Goal: Task Accomplishment & Management: Complete application form

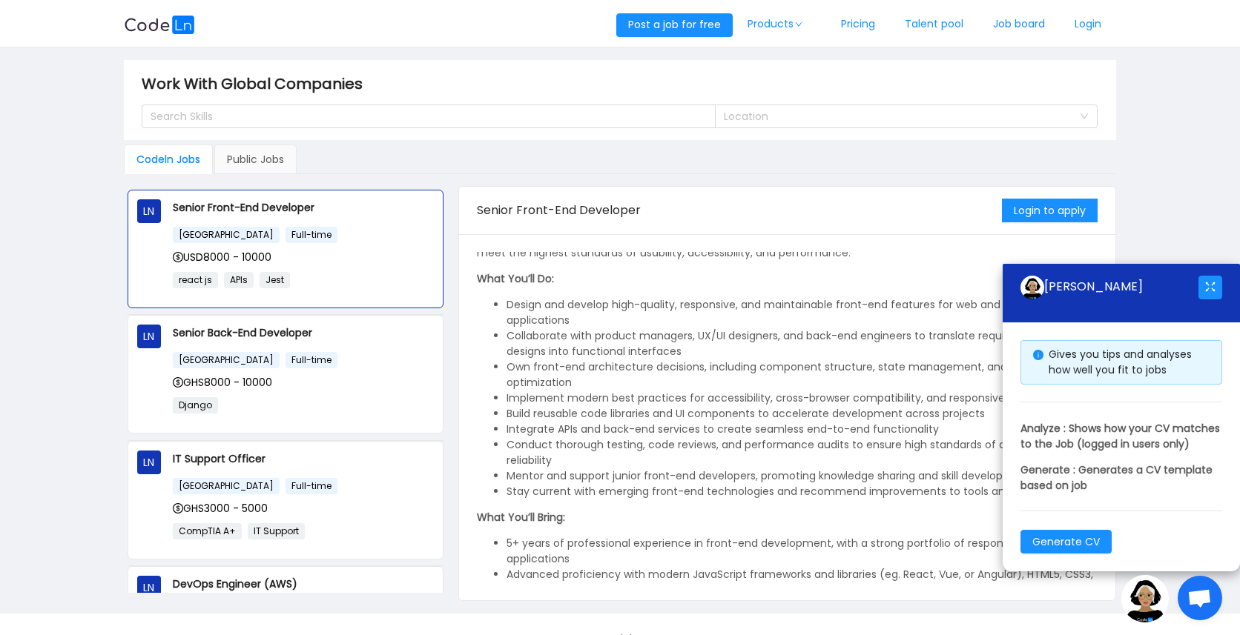
scroll to position [113, 0]
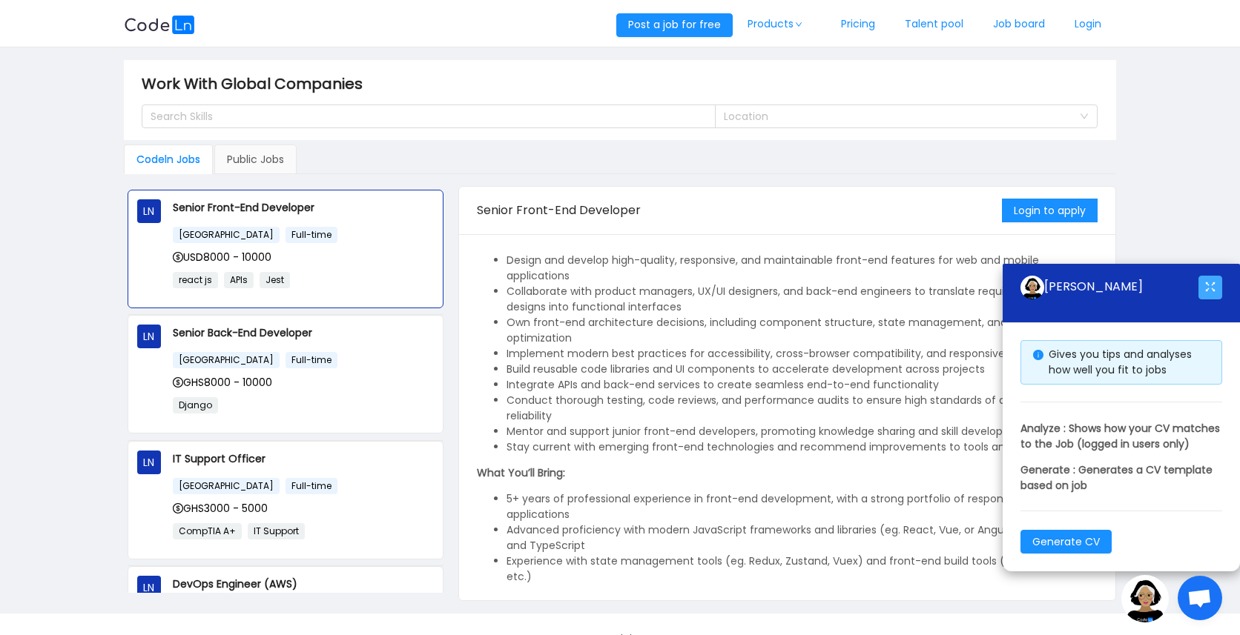
click at [1208, 277] on button "button" at bounding box center [1210, 288] width 24 height 24
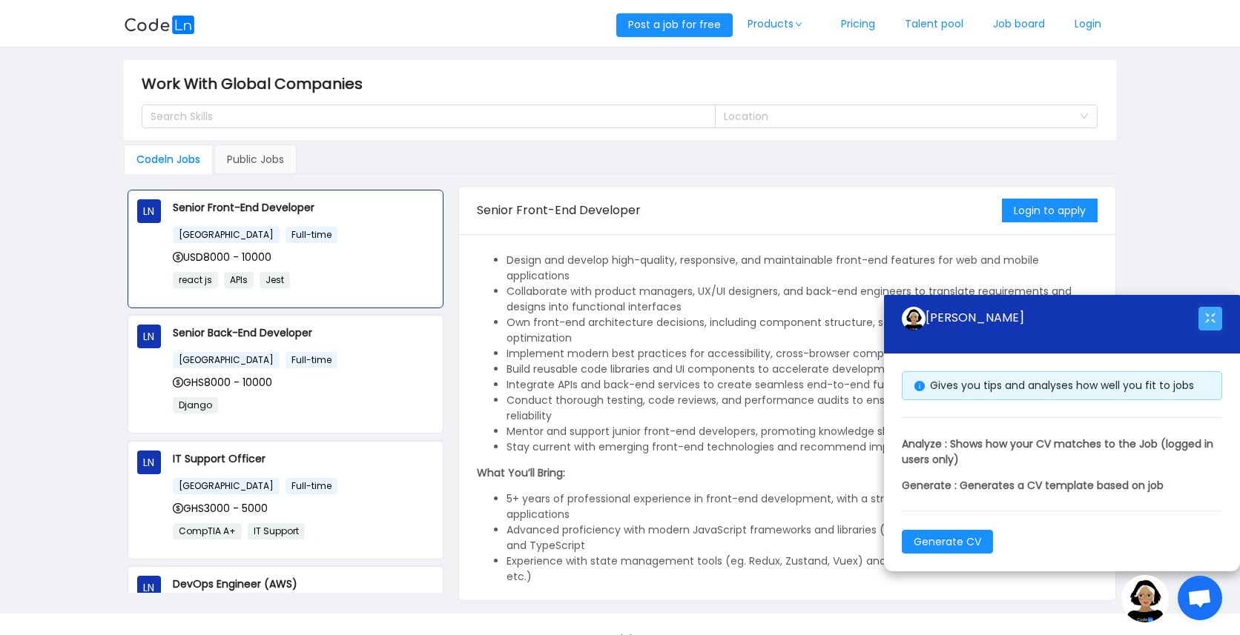
click at [1208, 327] on button "button" at bounding box center [1210, 319] width 24 height 24
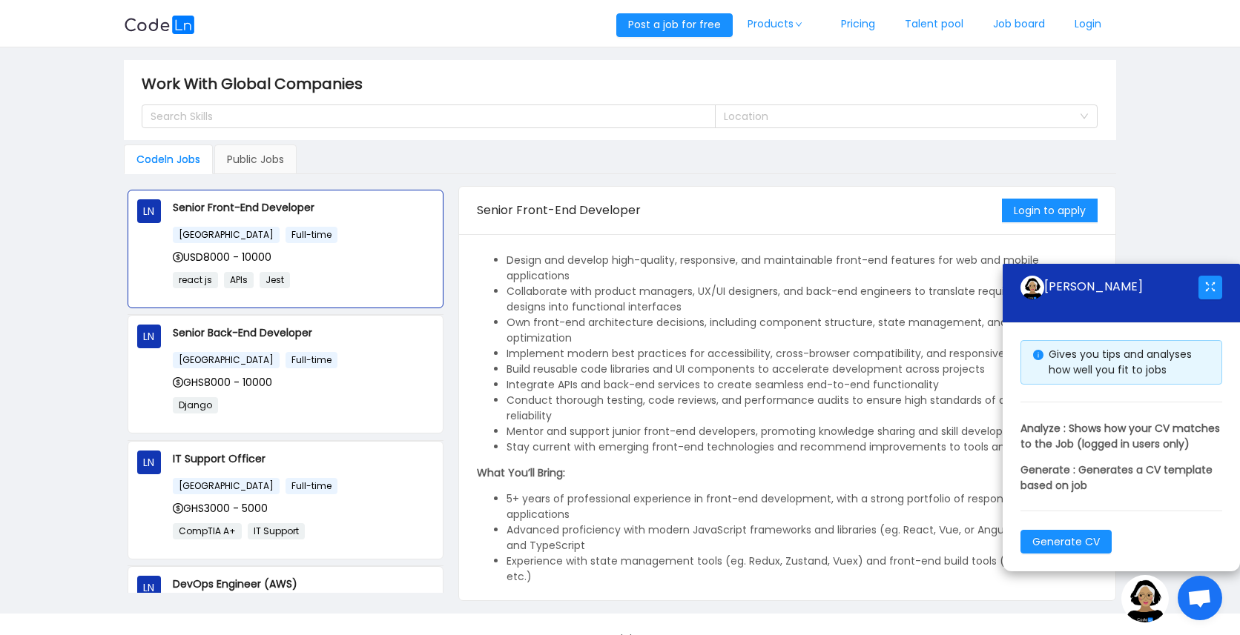
click at [1198, 592] on span "Open chat" at bounding box center [1199, 599] width 24 height 21
click at [1151, 605] on img at bounding box center [1144, 598] width 47 height 47
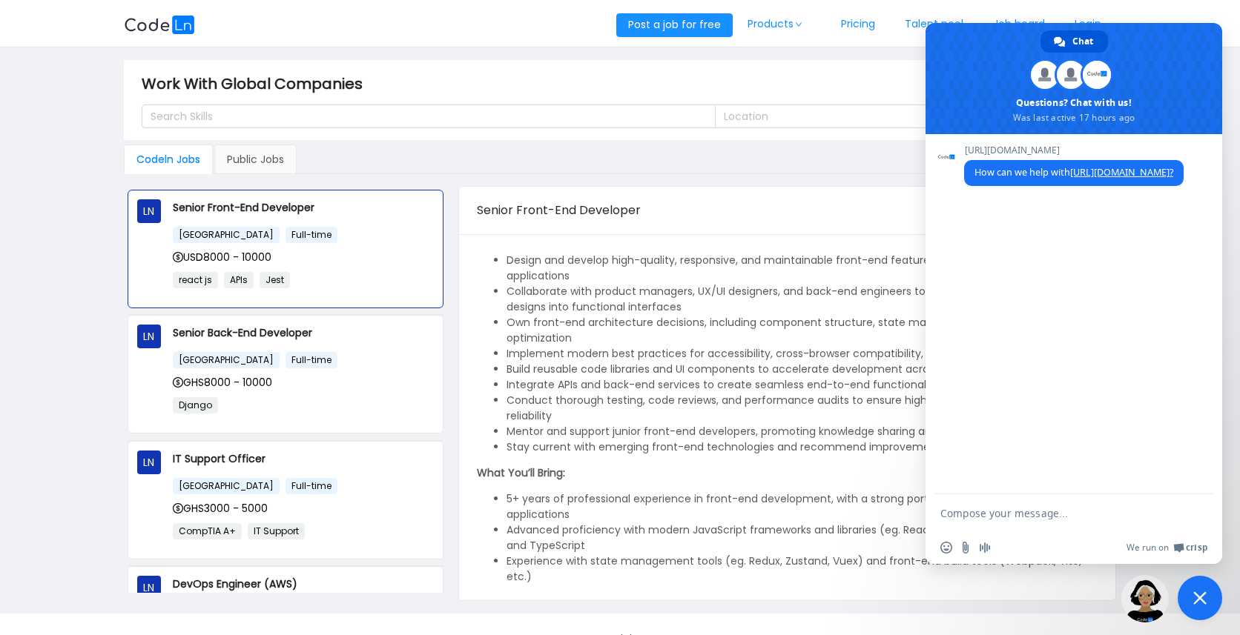
scroll to position [380, 0]
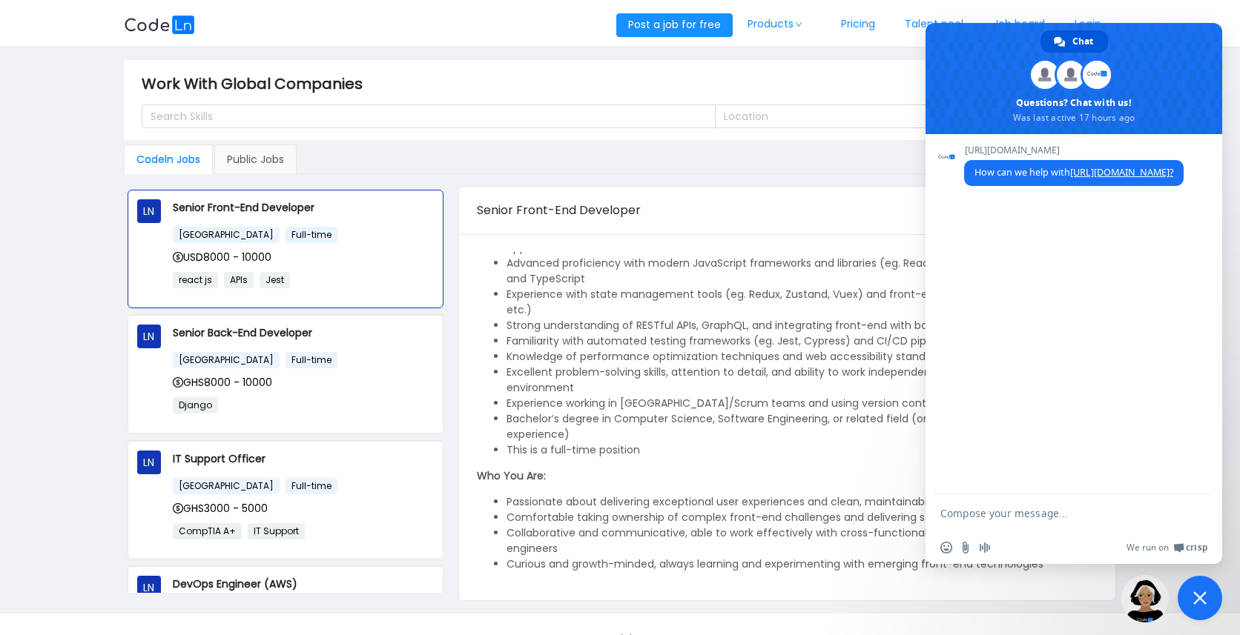
click at [1199, 600] on span "Close chat" at bounding box center [1199, 598] width 13 height 13
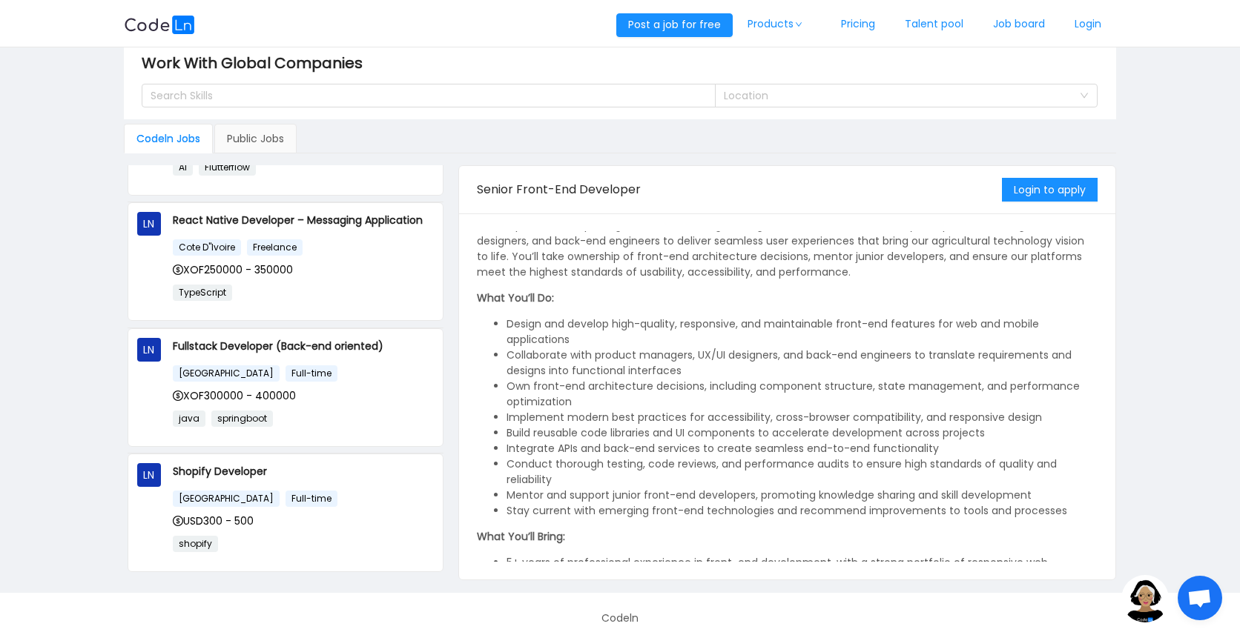
scroll to position [0, 0]
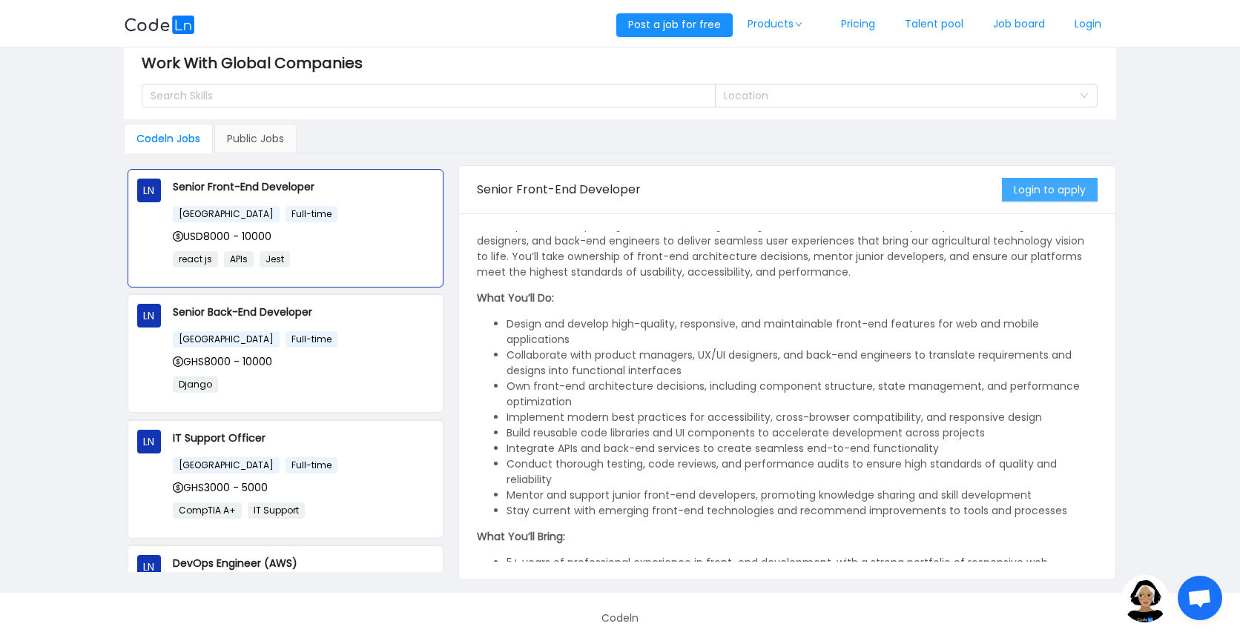
click at [1051, 193] on button "Login to apply" at bounding box center [1050, 190] width 96 height 24
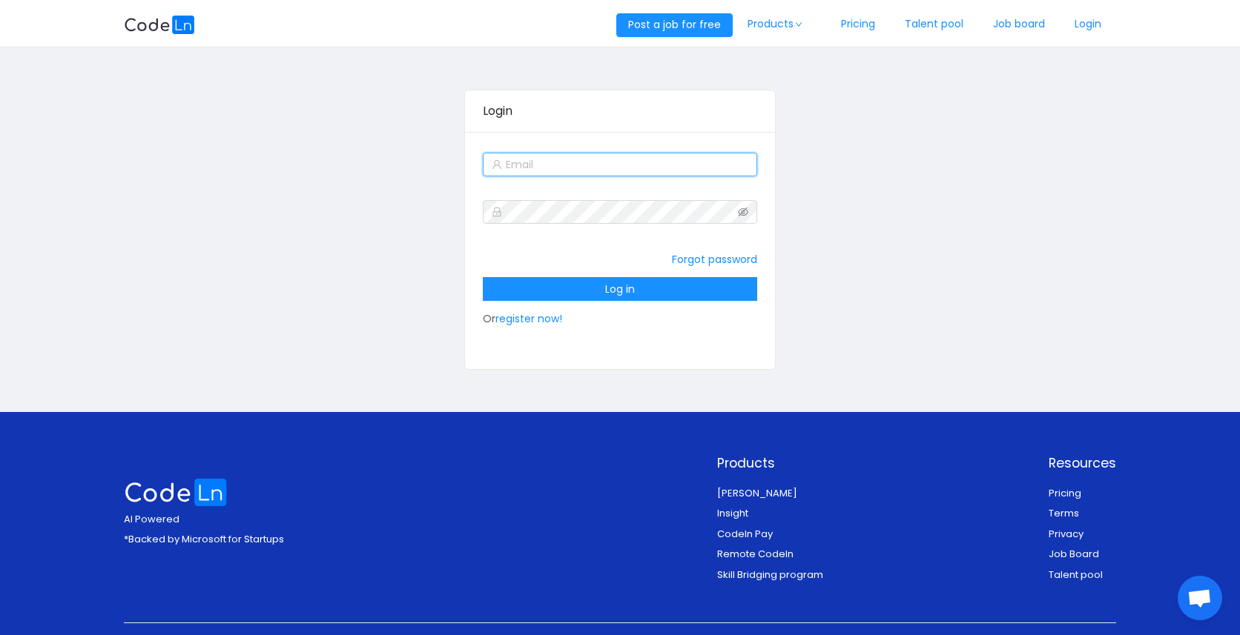
click at [615, 171] on input "text" at bounding box center [620, 165] width 274 height 24
type input "[EMAIL_ADDRESS][DOMAIN_NAME]"
click at [517, 315] on link "register now!" at bounding box center [528, 318] width 67 height 15
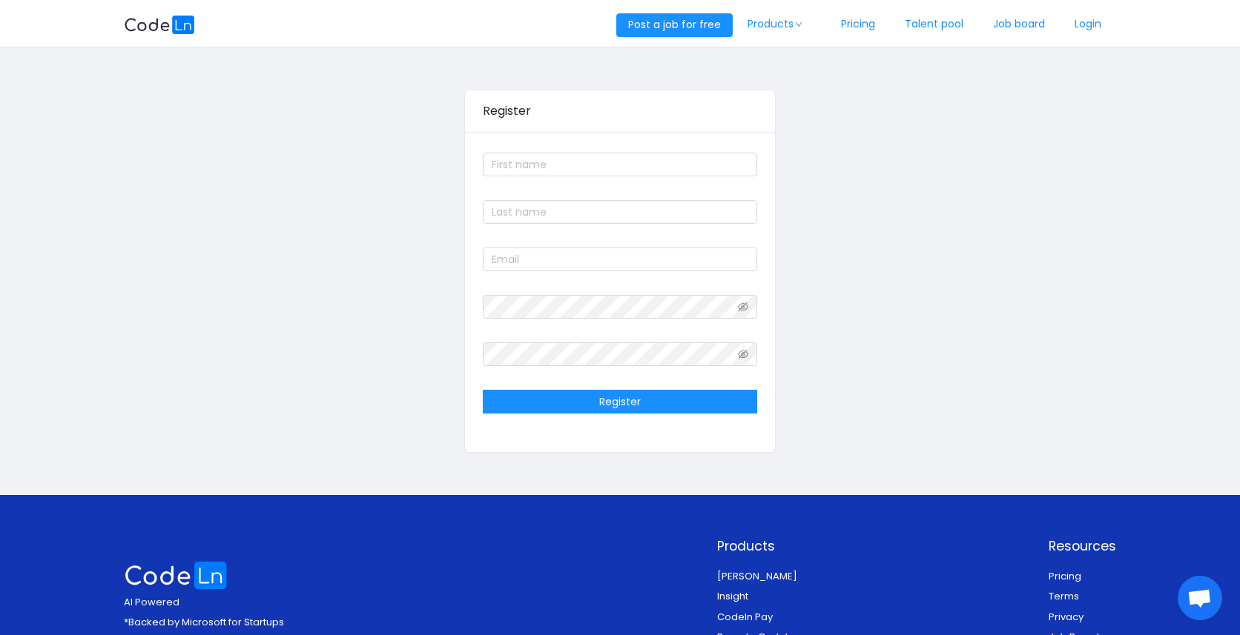
click at [575, 182] on form "Register" at bounding box center [620, 283] width 274 height 267
click at [577, 175] on input "text" at bounding box center [620, 165] width 274 height 24
type input "[PERSON_NAME]"
type input "[EMAIL_ADDRESS][DOMAIN_NAME]"
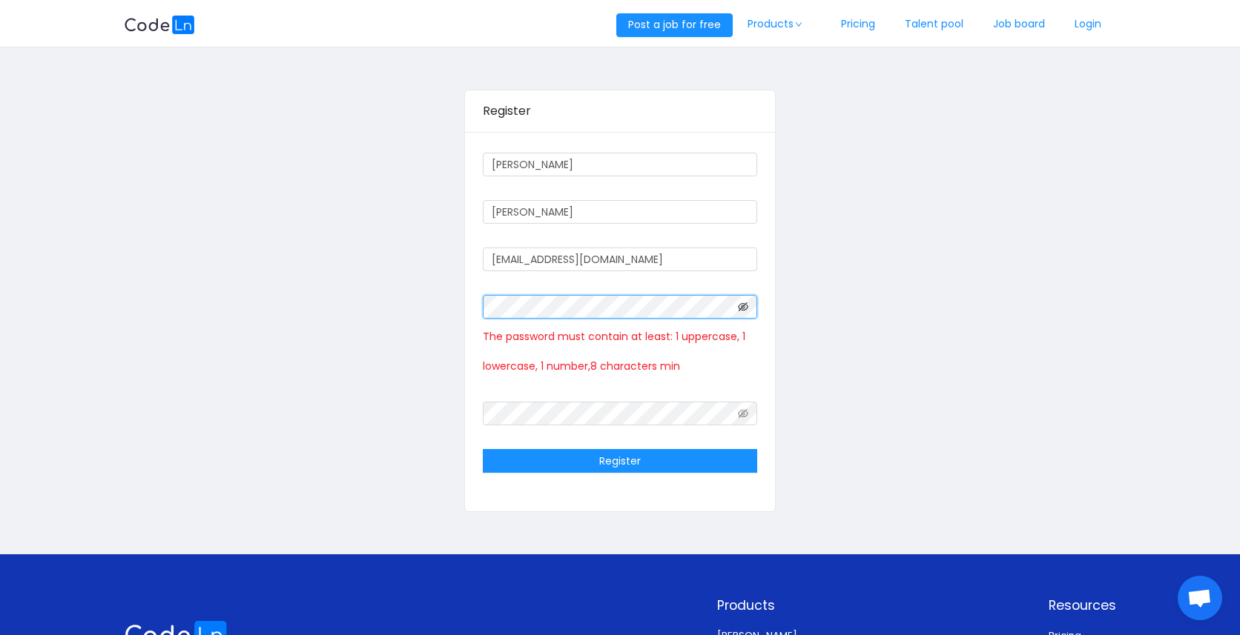
click at [747, 308] on icon "icon: eye-invisible" at bounding box center [743, 307] width 10 height 10
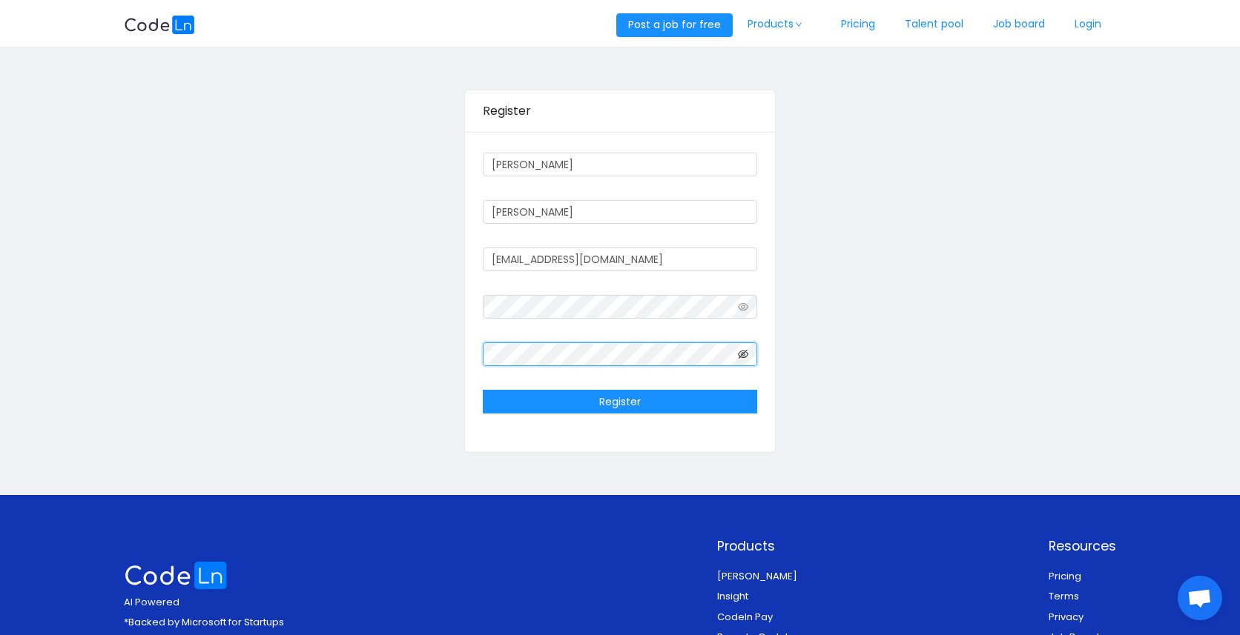
click at [743, 356] on icon "icon: eye-invisible" at bounding box center [743, 354] width 10 height 10
click at [694, 411] on button "Register" at bounding box center [620, 402] width 274 height 24
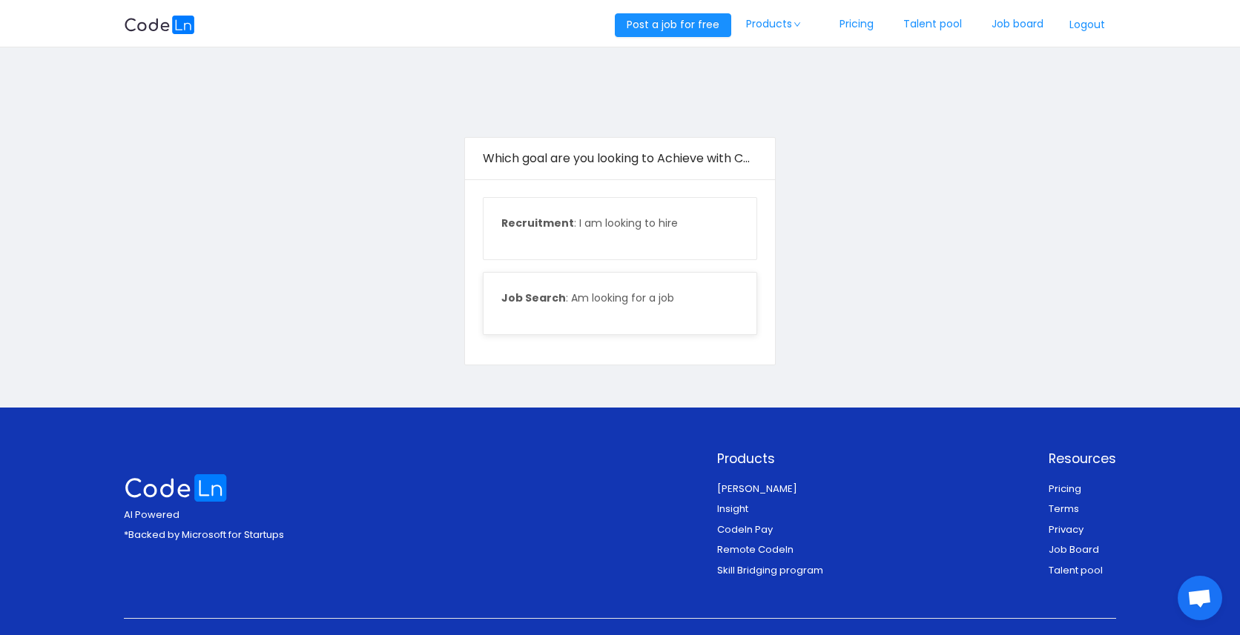
click at [665, 297] on p "Job Search : Am looking for a job" at bounding box center [619, 299] width 236 height 16
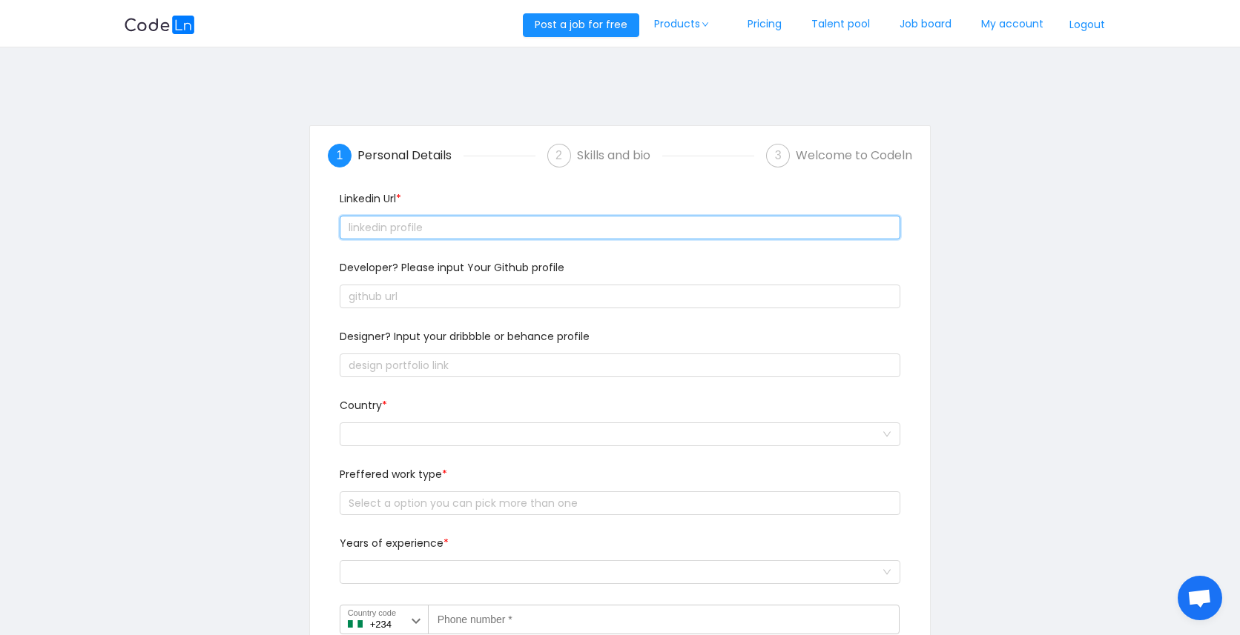
click at [572, 225] on input "text" at bounding box center [620, 228] width 561 height 24
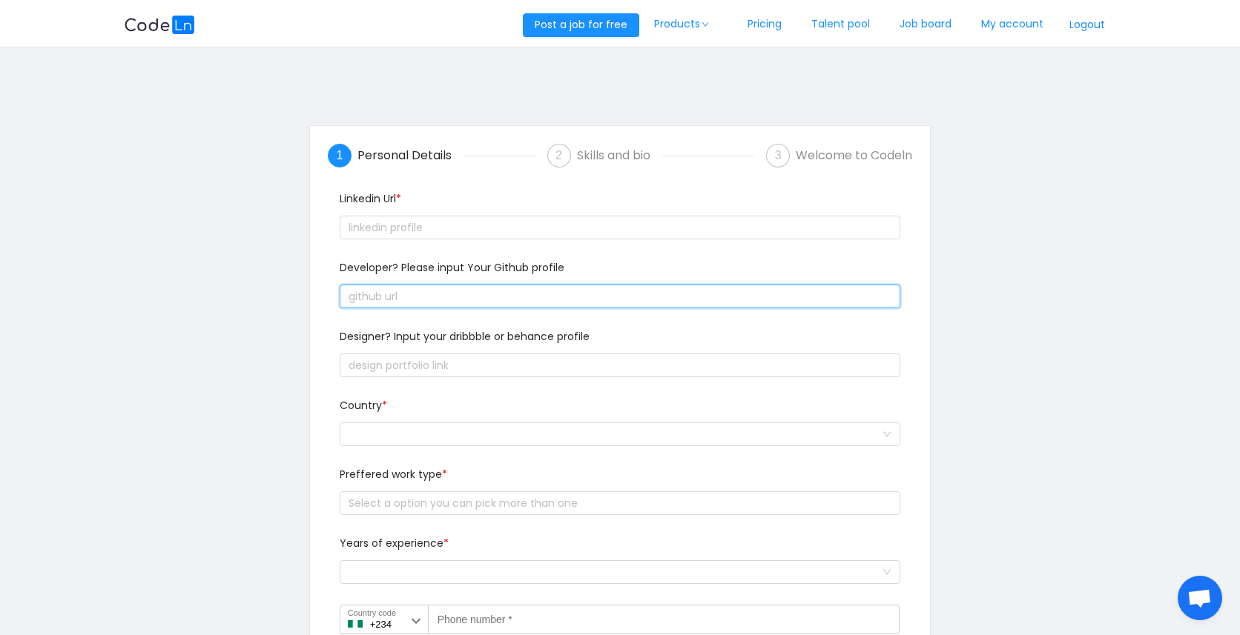
click at [494, 294] on input "text" at bounding box center [620, 297] width 561 height 24
paste input "text"
click at [457, 298] on input "text" at bounding box center [620, 297] width 561 height 24
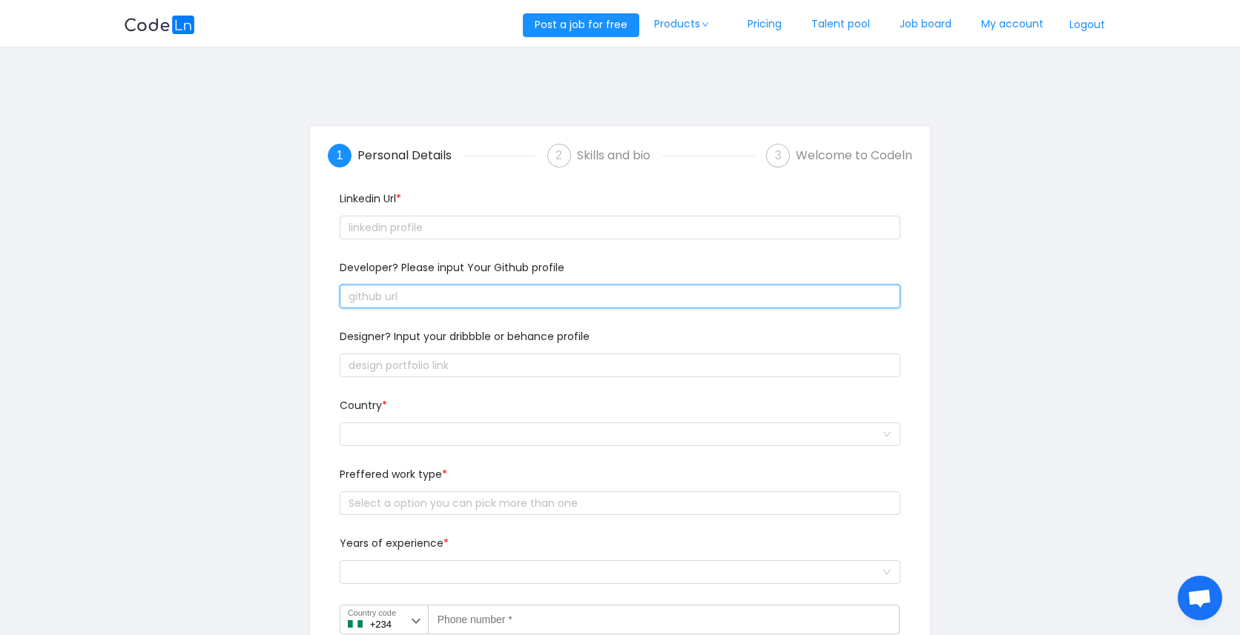
click at [419, 298] on input "text" at bounding box center [620, 297] width 561 height 24
paste input "text"
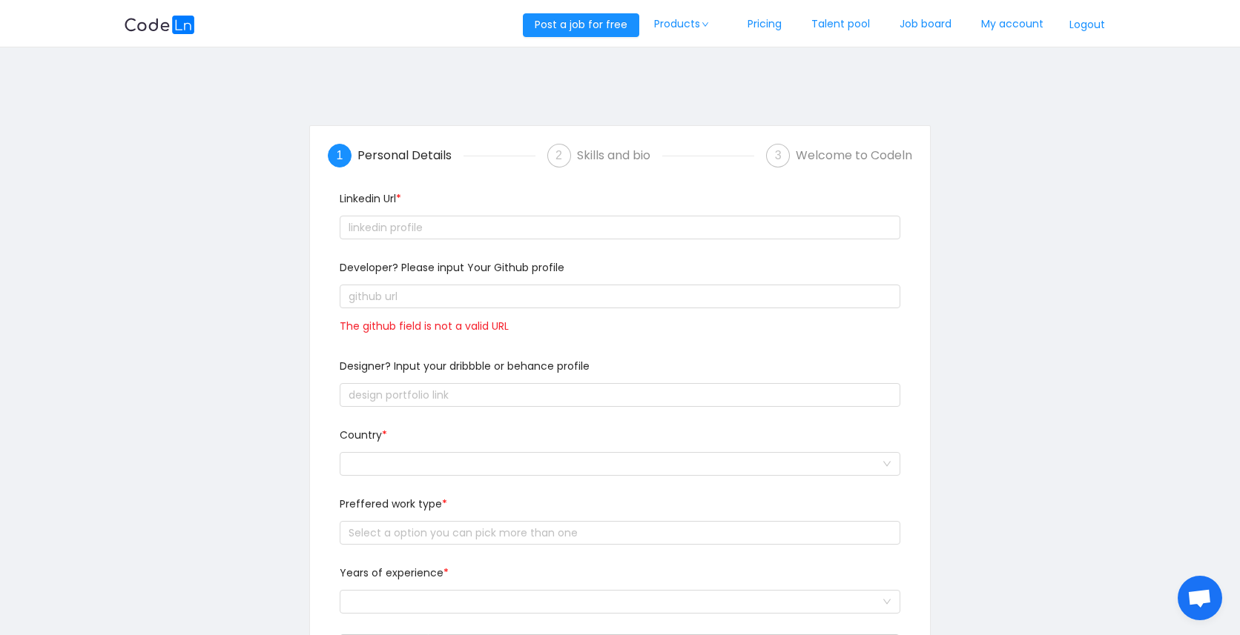
click at [476, 274] on span "Developer? Please input Your Github profile" at bounding box center [452, 267] width 225 height 15
click at [459, 285] on input "text" at bounding box center [620, 297] width 561 height 24
paste input "text"
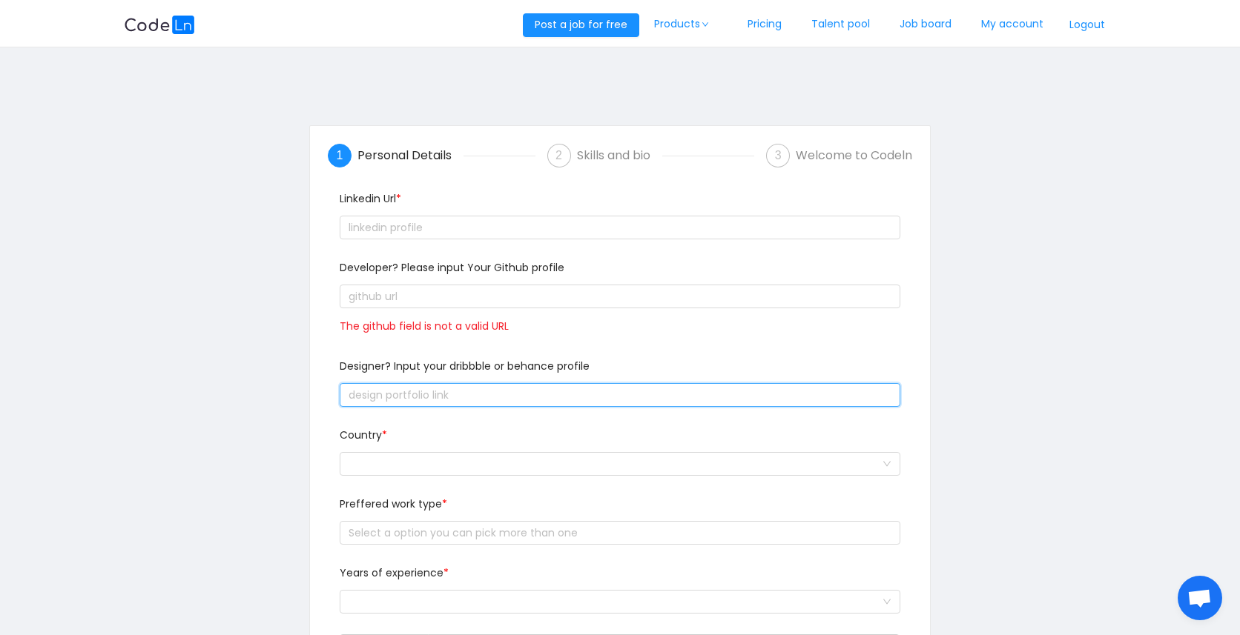
click at [390, 383] on input "text" at bounding box center [620, 395] width 561 height 24
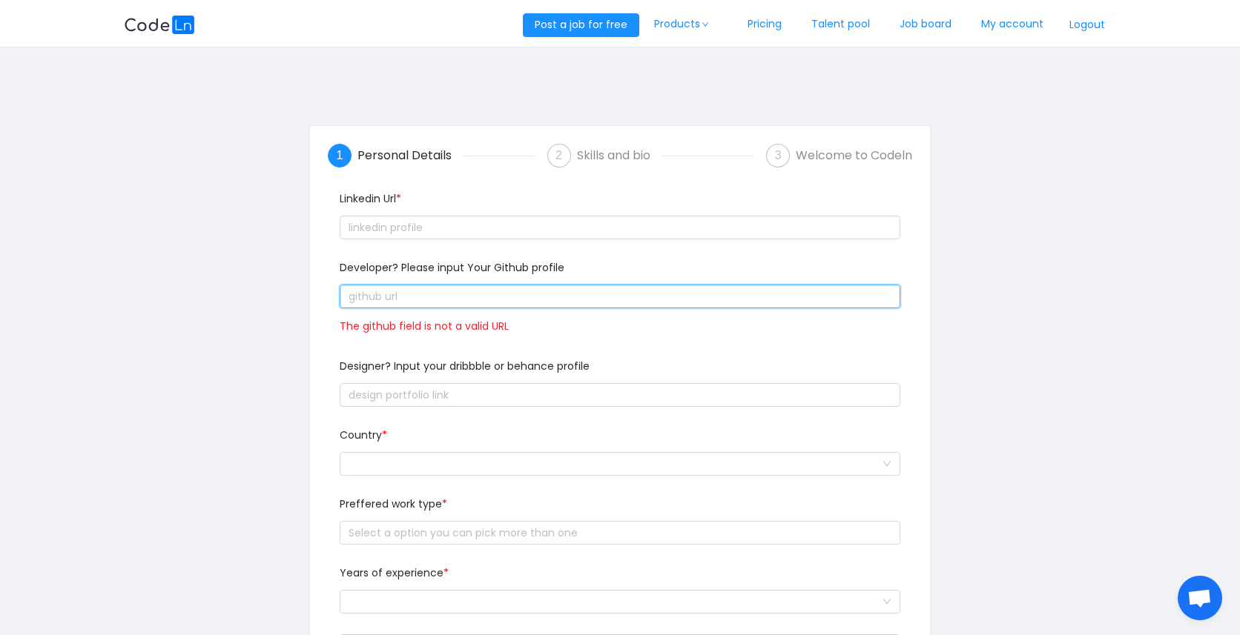
click at [387, 294] on input "text" at bounding box center [620, 297] width 561 height 24
paste input "text"
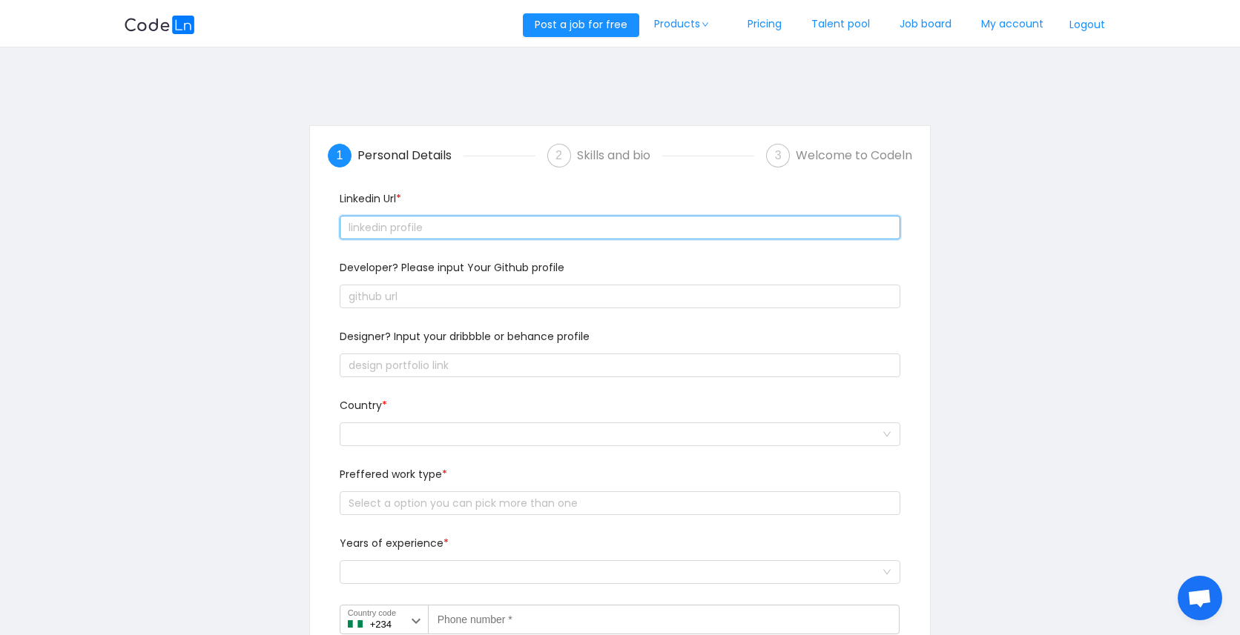
click at [449, 233] on input "text" at bounding box center [620, 228] width 561 height 24
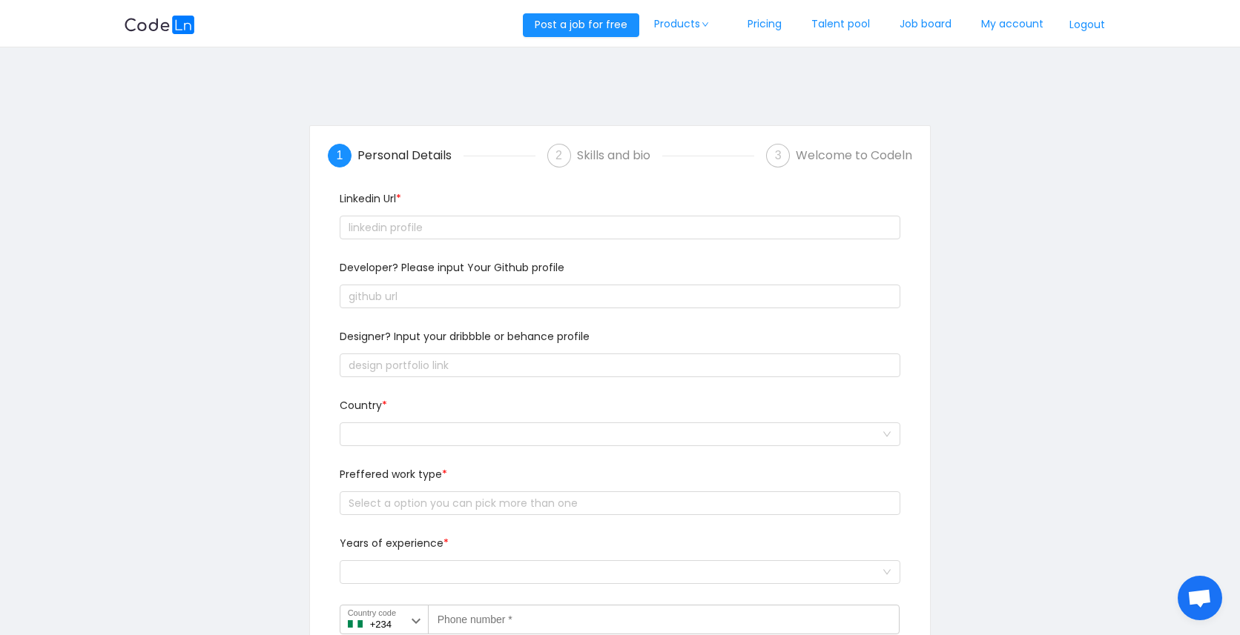
click at [428, 320] on div "Developer? Please input Your Github profile" at bounding box center [620, 294] width 573 height 69
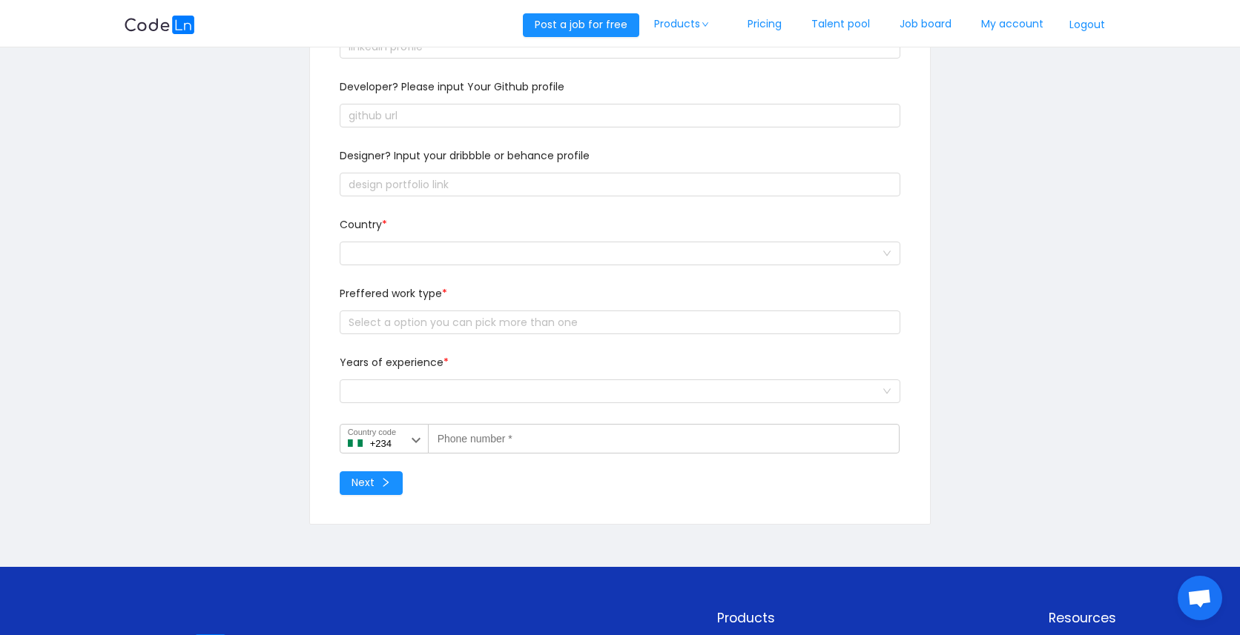
scroll to position [136, 0]
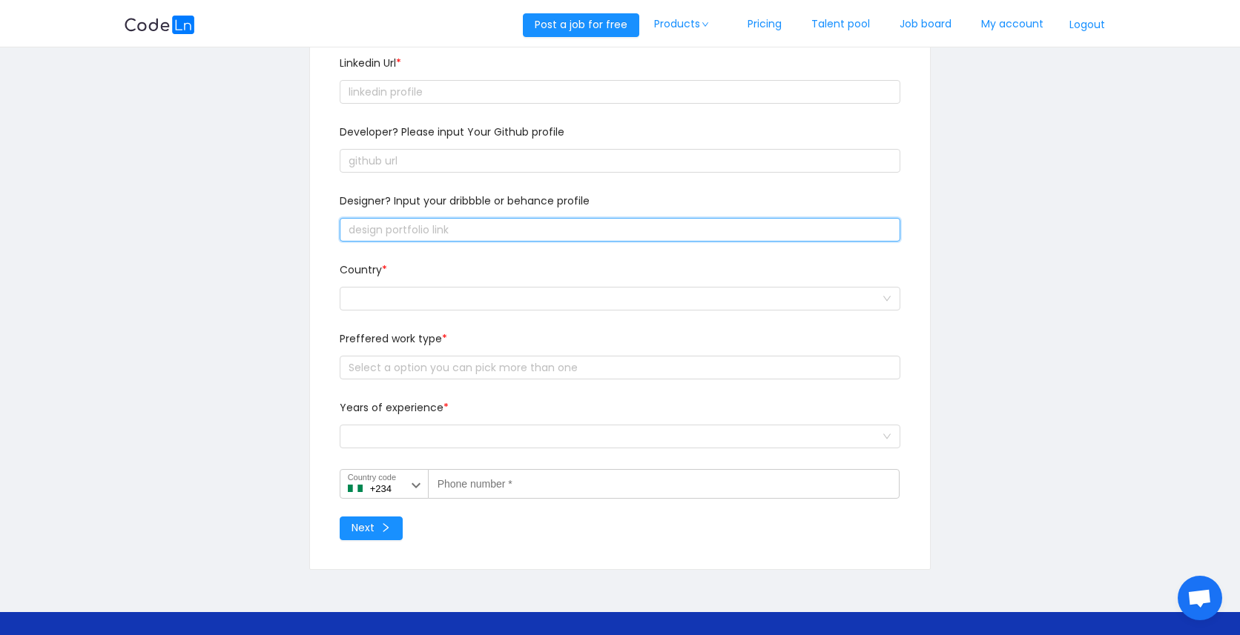
click at [408, 221] on input "text" at bounding box center [620, 230] width 561 height 24
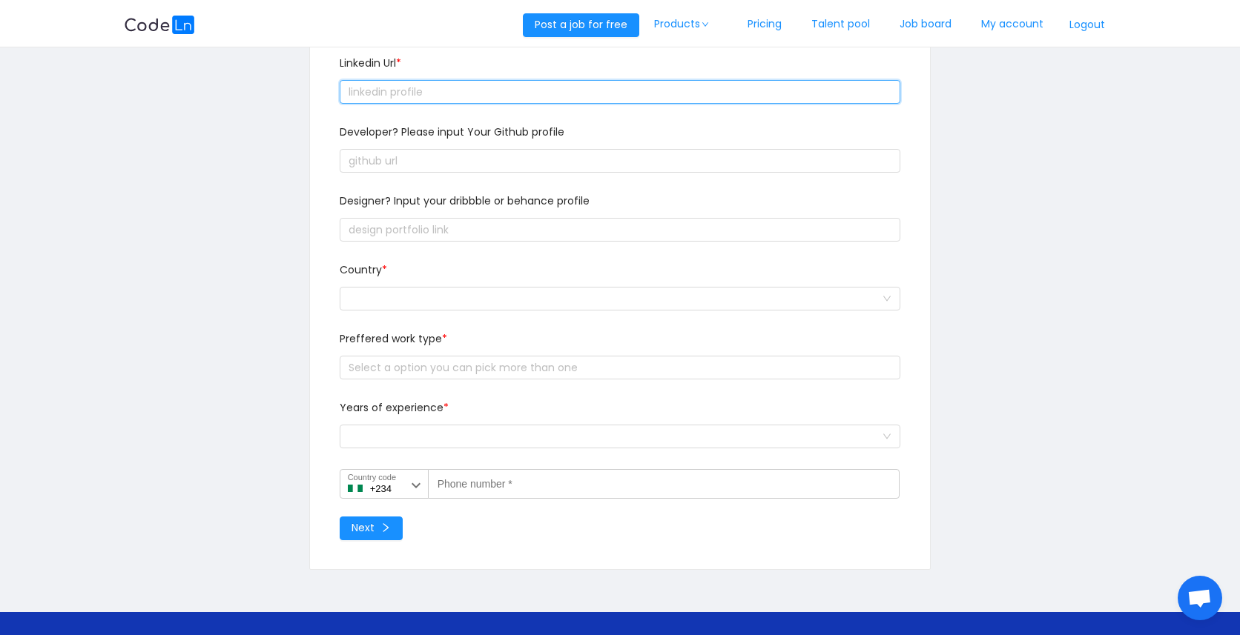
click at [414, 86] on input "text" at bounding box center [620, 92] width 561 height 24
click at [438, 93] on input "text" at bounding box center [620, 92] width 561 height 24
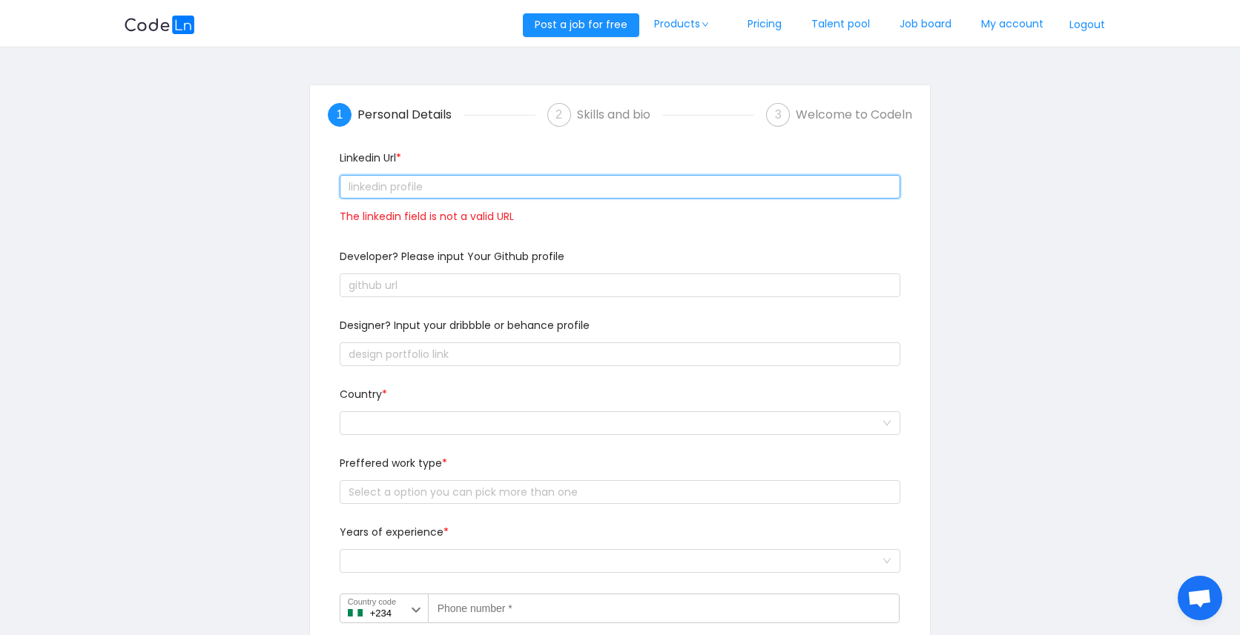
scroll to position [0, 0]
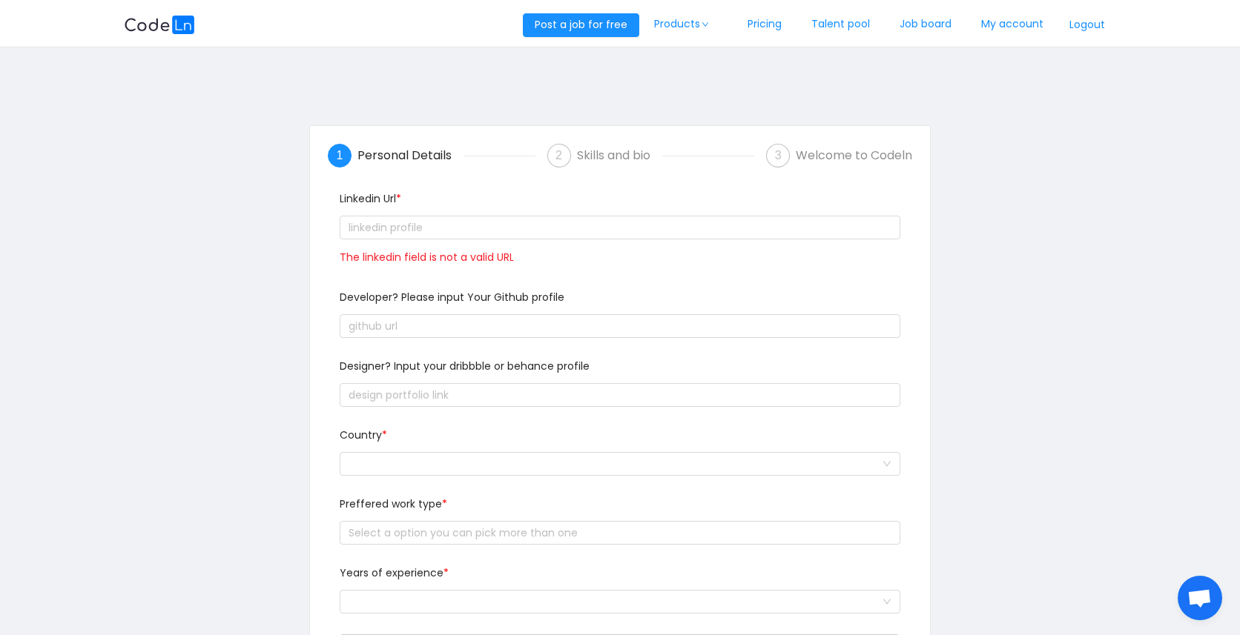
click at [586, 148] on div "Skills and bio" at bounding box center [619, 156] width 85 height 24
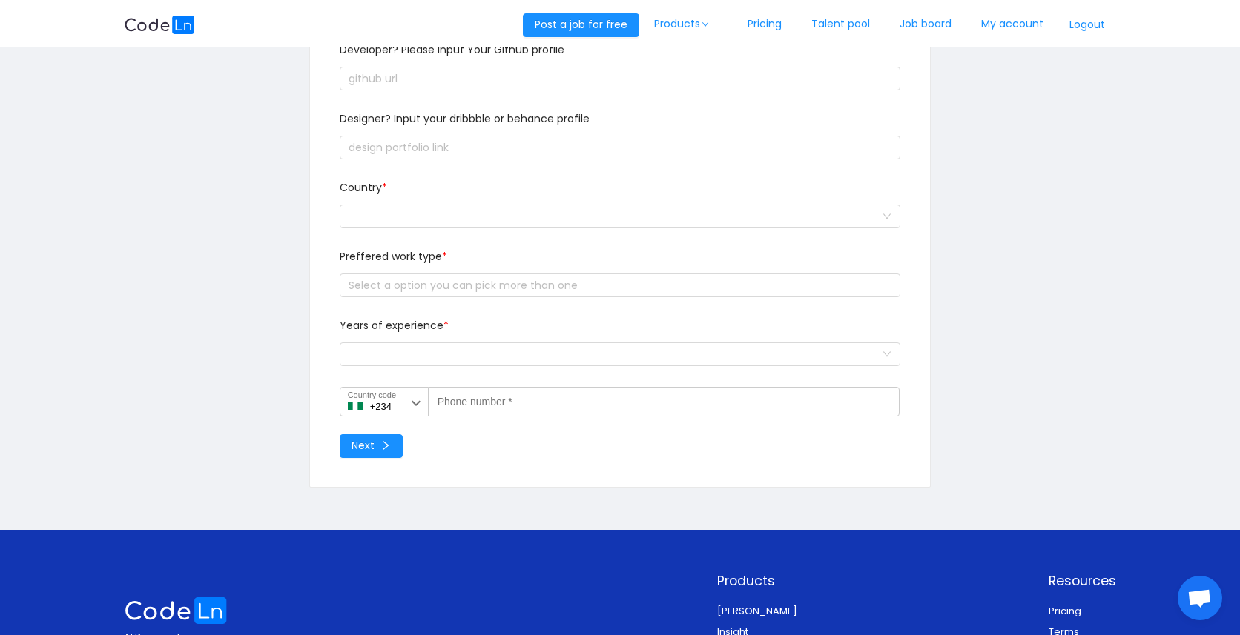
scroll to position [259, 0]
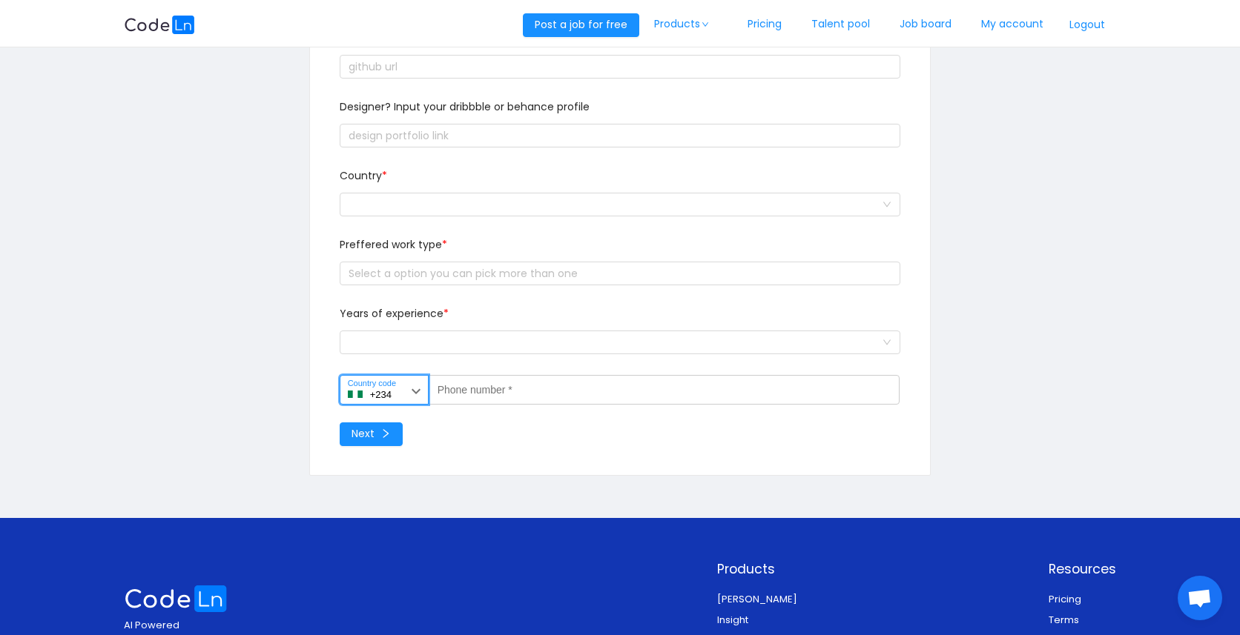
click at [403, 387] on input "+234" at bounding box center [384, 390] width 89 height 30
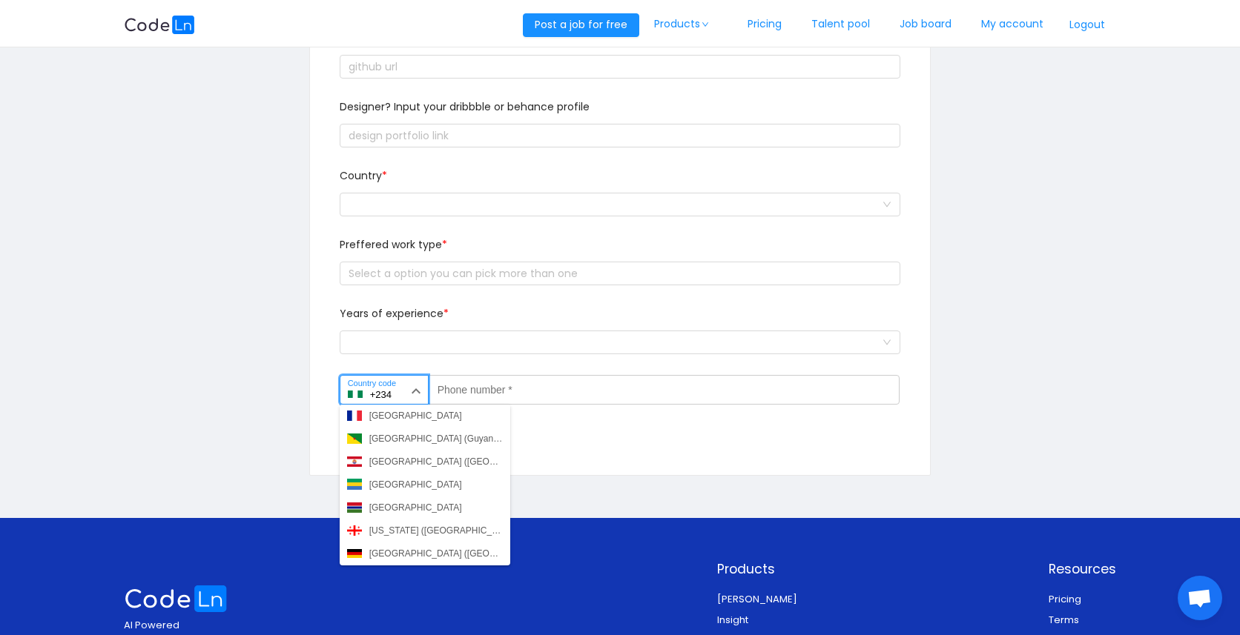
scroll to position [1770, 0]
click at [414, 484] on div "Ghana (Gaana)" at bounding box center [400, 484] width 62 height 13
type input "+233"
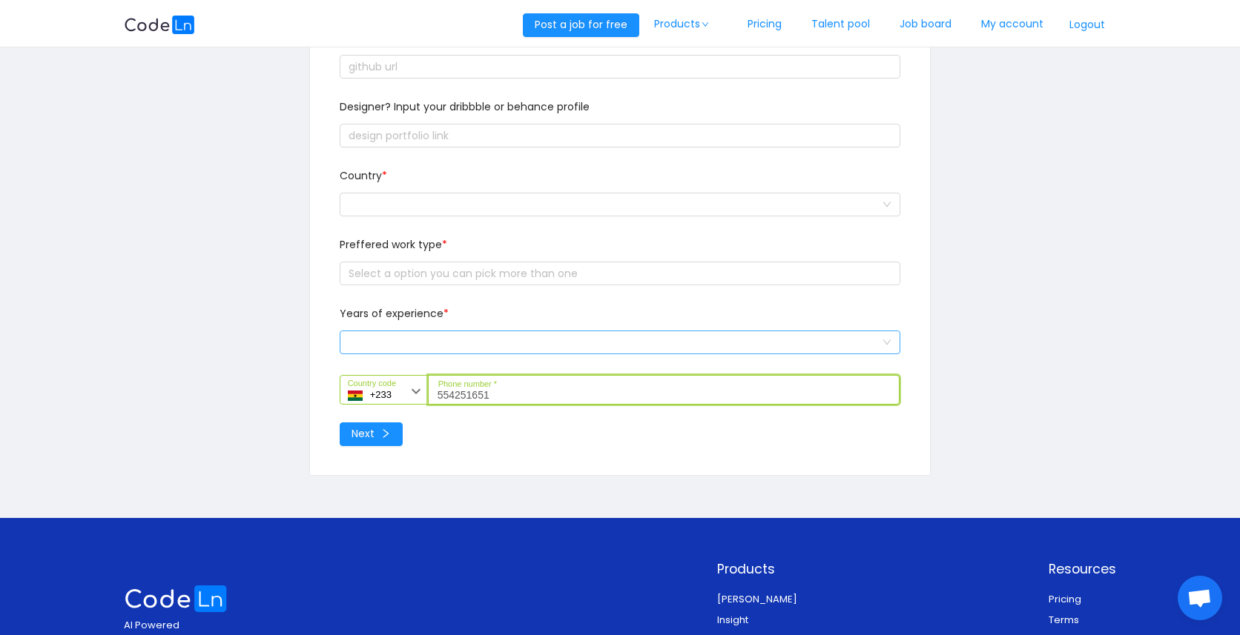
type input "554251651"
click at [423, 340] on div "Select a option and change input text above" at bounding box center [615, 342] width 534 height 22
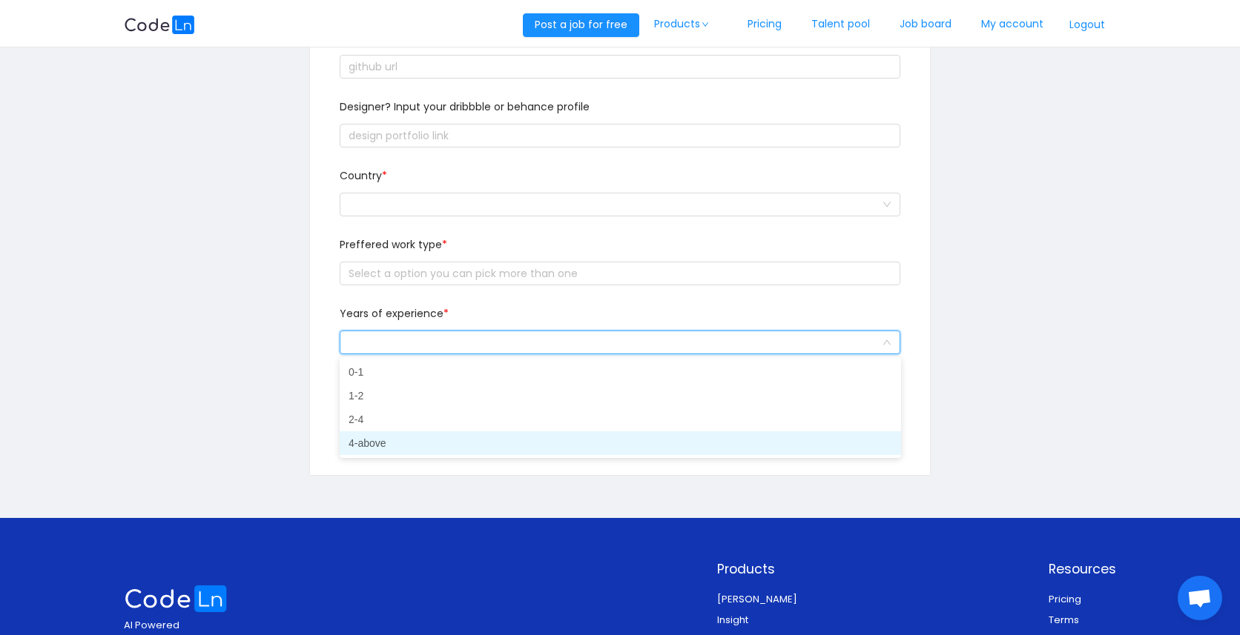
click at [393, 434] on li "4-above" at bounding box center [620, 443] width 561 height 24
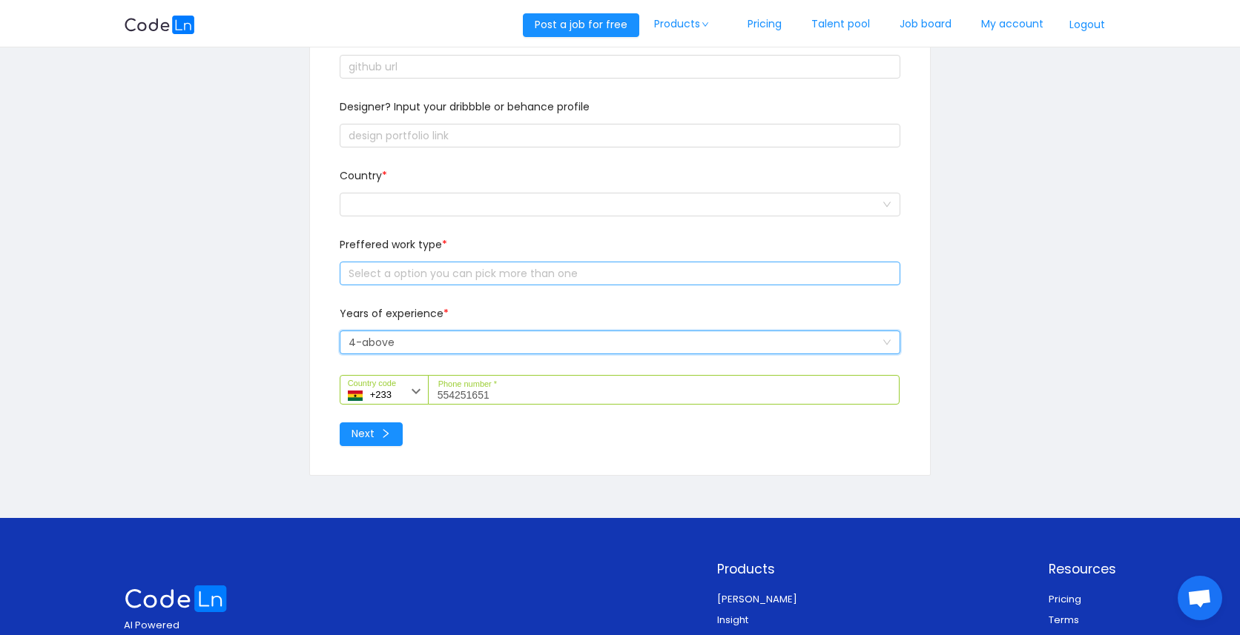
click at [417, 274] on div "Select a option you can pick more than one" at bounding box center [616, 273] width 537 height 15
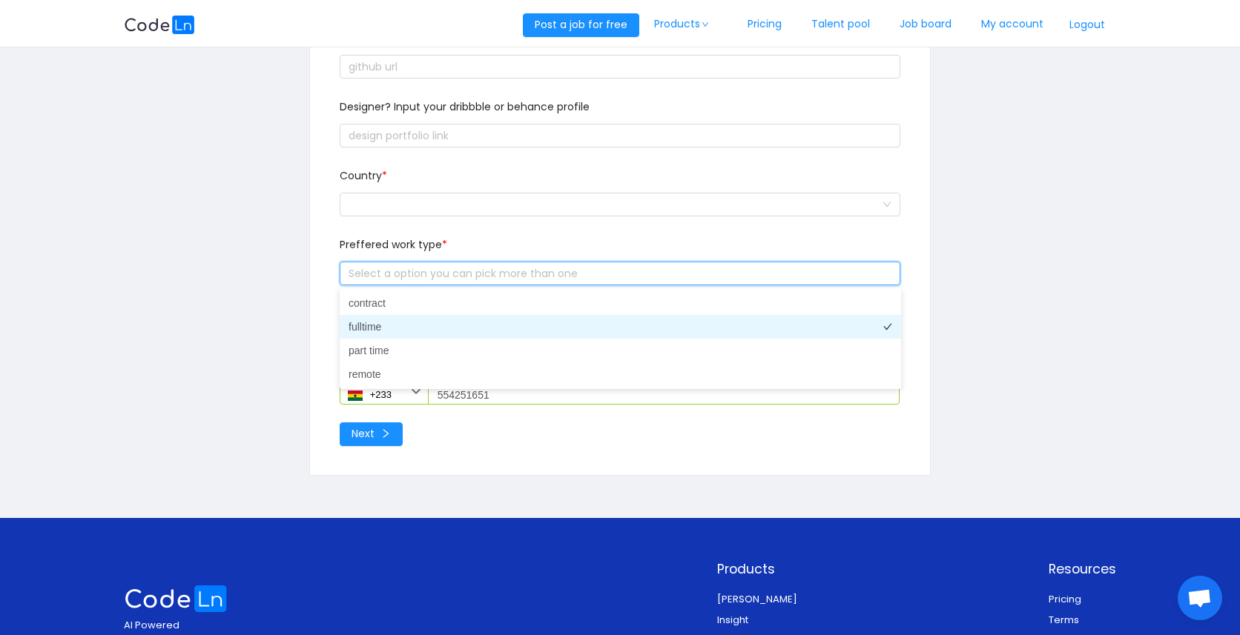
click at [403, 332] on li "fulltime" at bounding box center [620, 327] width 561 height 24
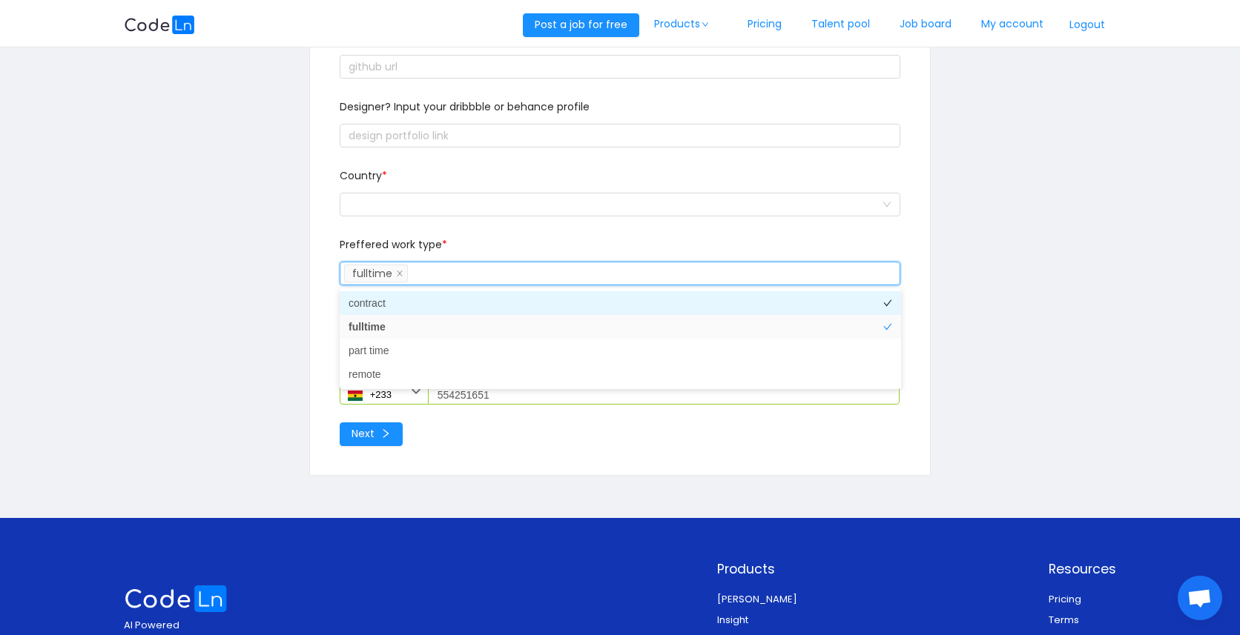
click at [420, 306] on li "contract" at bounding box center [620, 303] width 561 height 24
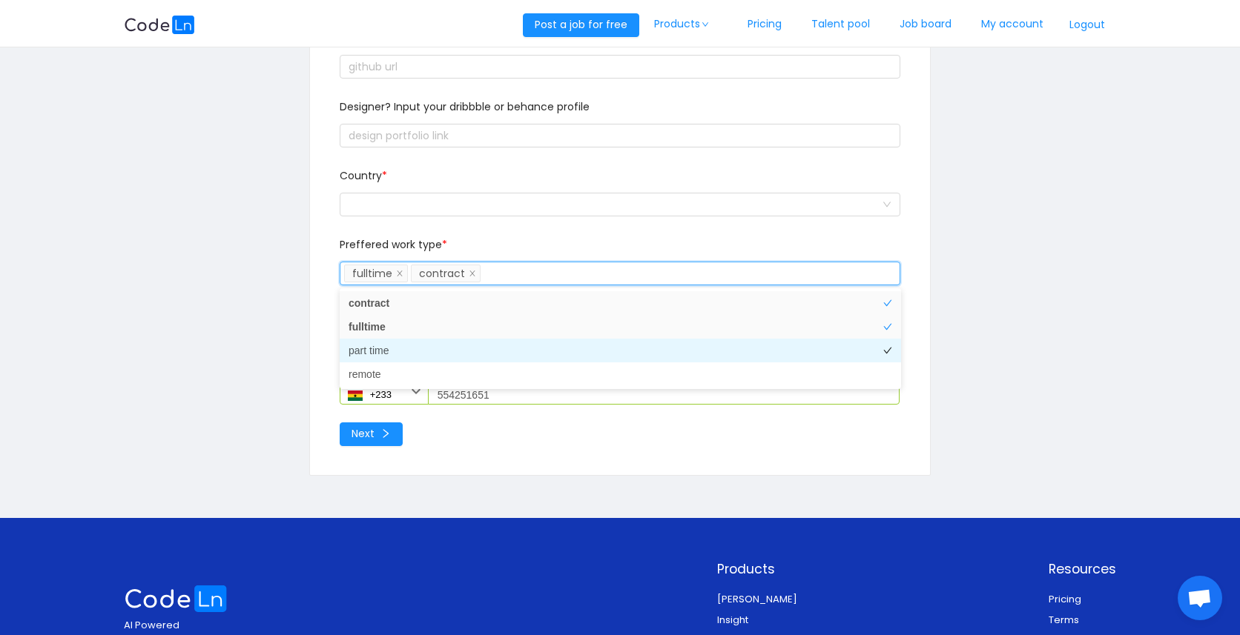
click at [414, 345] on li "part time" at bounding box center [620, 351] width 561 height 24
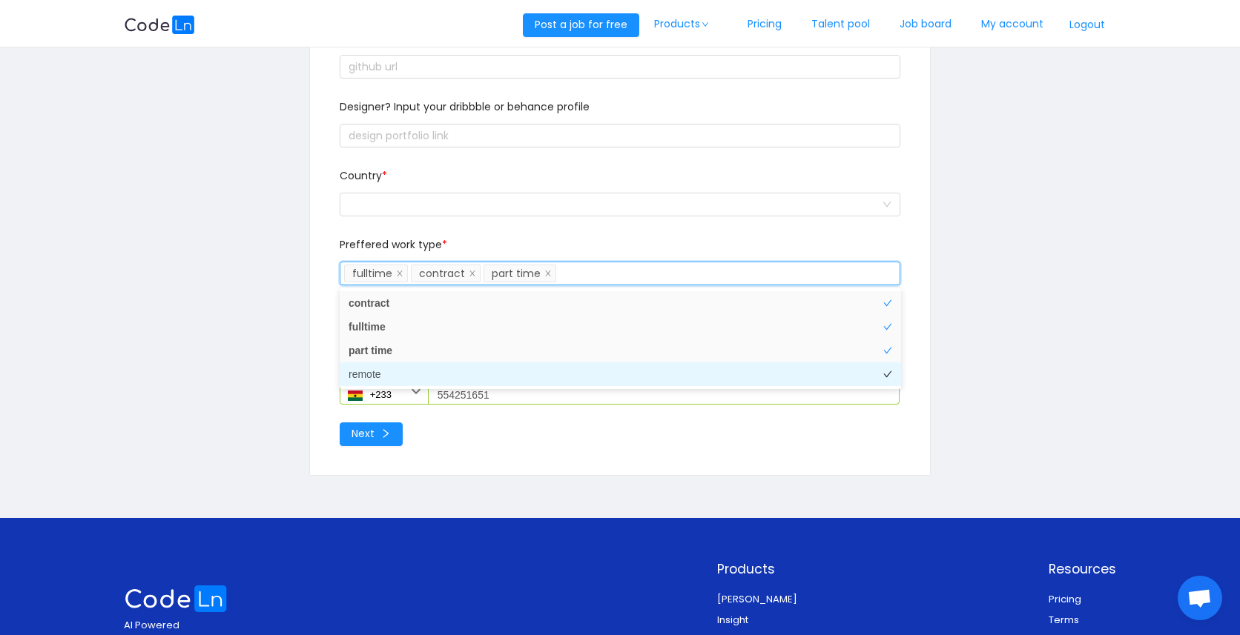
click at [411, 374] on li "remote" at bounding box center [620, 375] width 561 height 24
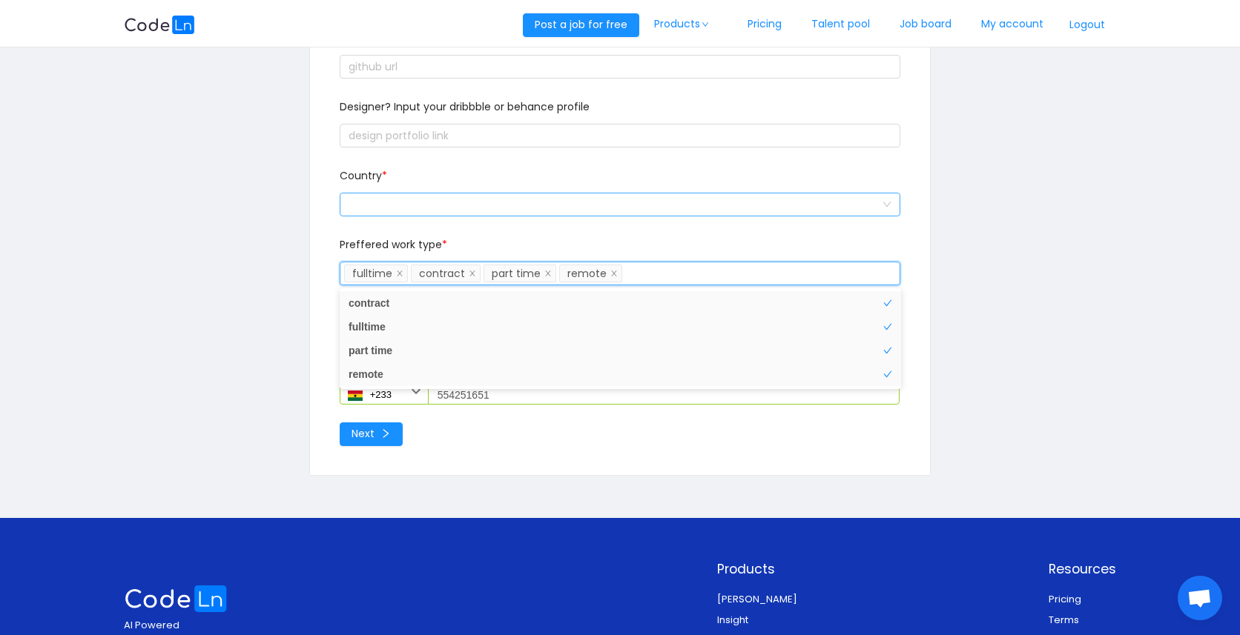
click at [469, 196] on div at bounding box center [615, 204] width 534 height 22
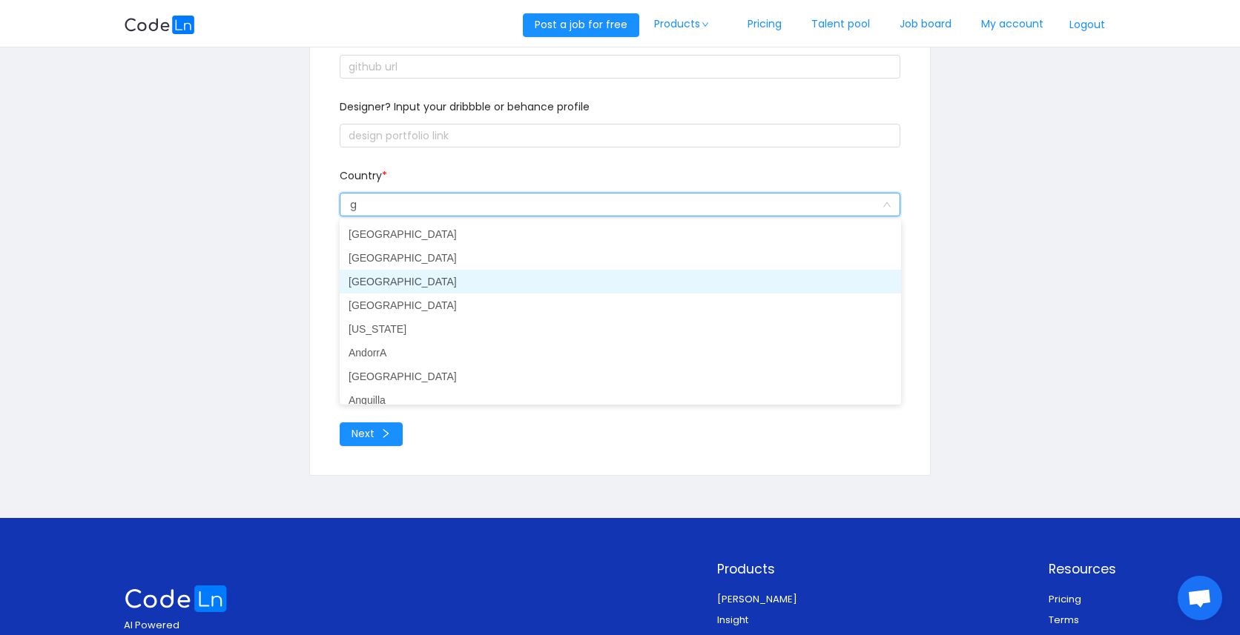
type input "gh"
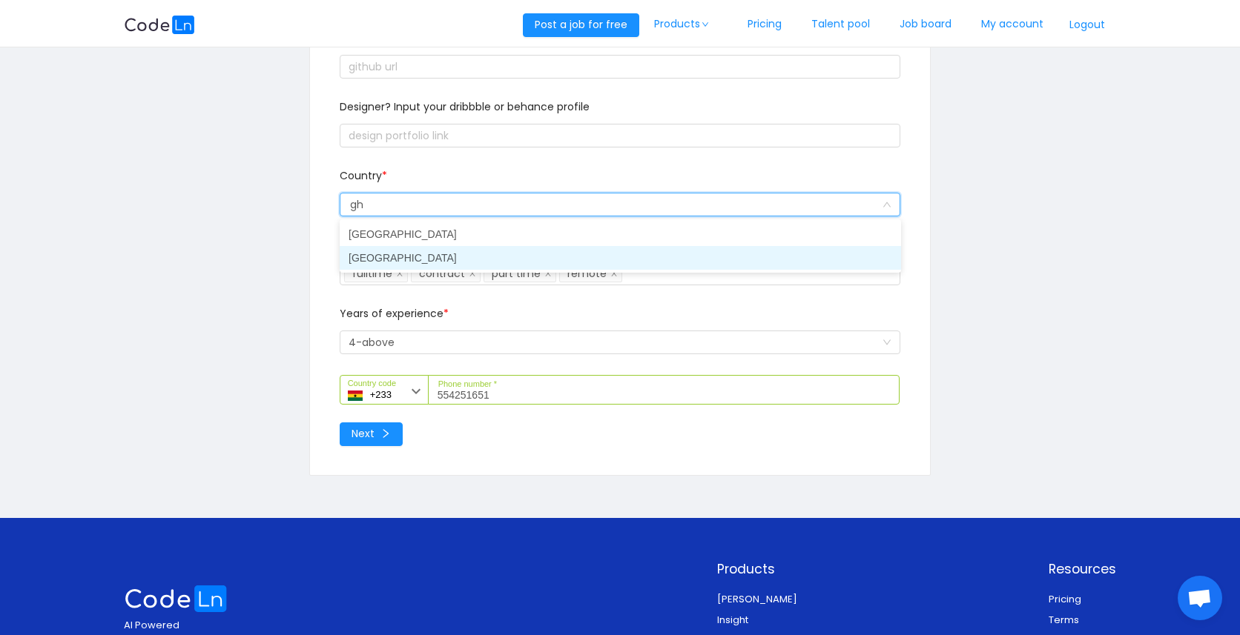
click at [403, 254] on li "[GEOGRAPHIC_DATA]" at bounding box center [620, 258] width 561 height 24
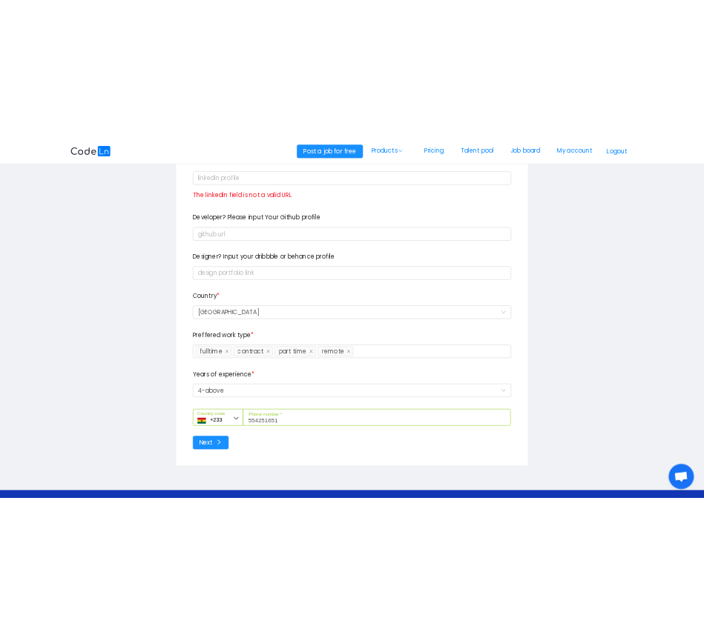
scroll to position [118, 0]
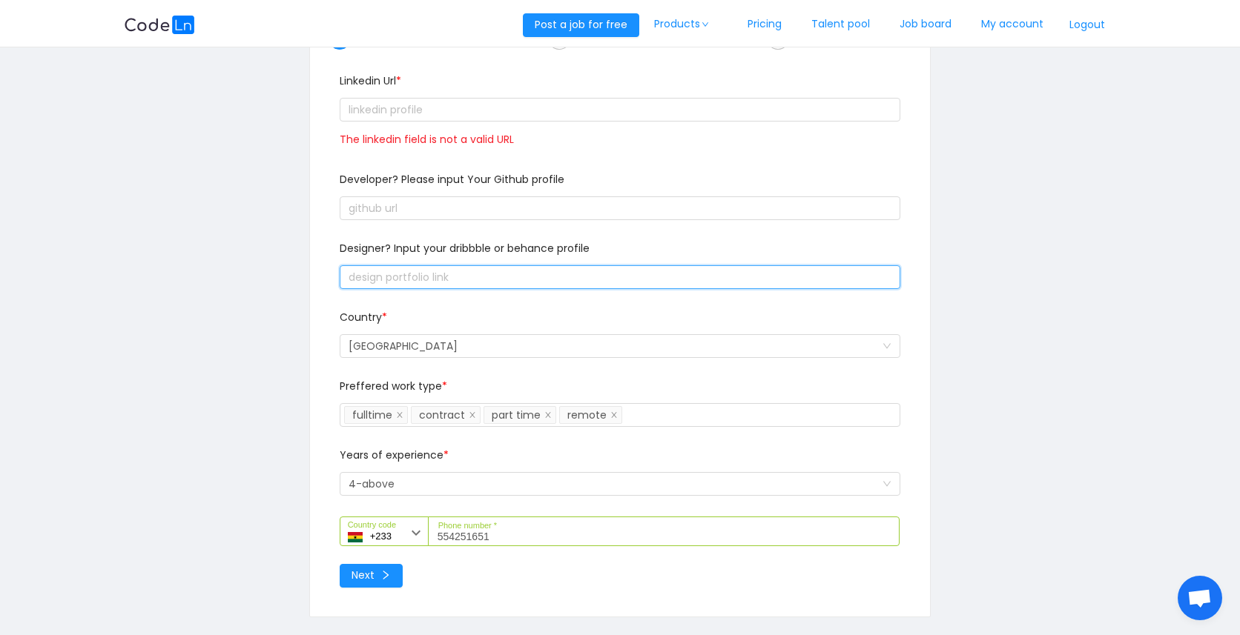
click at [393, 269] on input "text" at bounding box center [620, 277] width 561 height 24
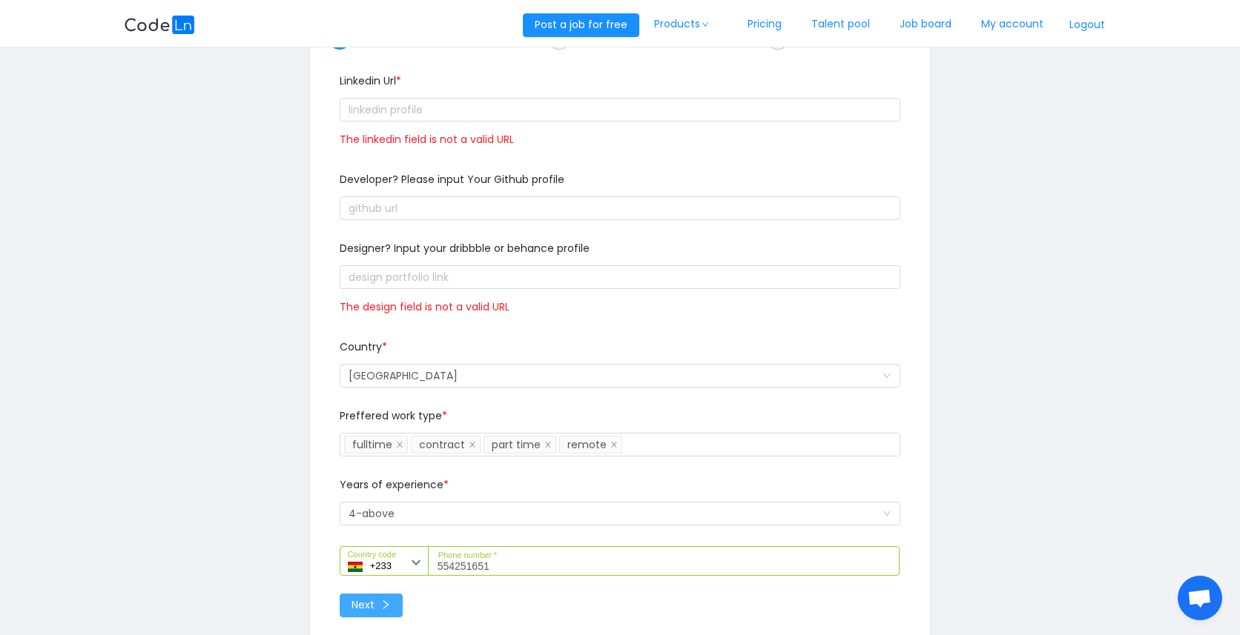
click at [380, 609] on button "Next" at bounding box center [371, 606] width 63 height 24
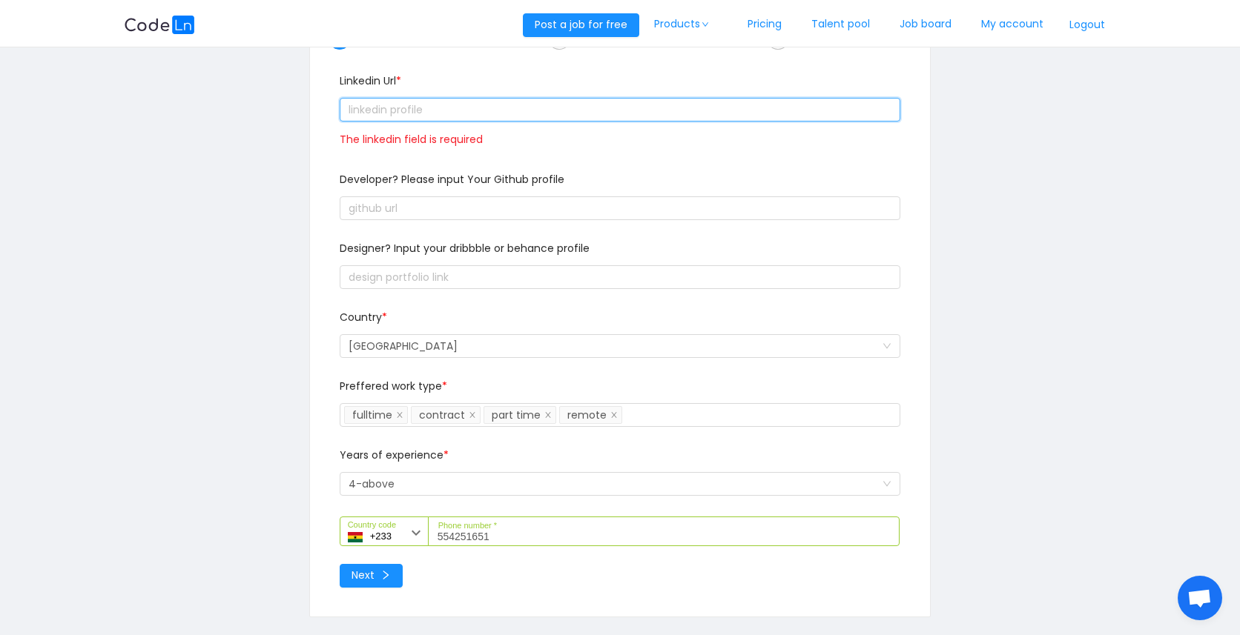
click at [408, 114] on input "text" at bounding box center [620, 110] width 561 height 24
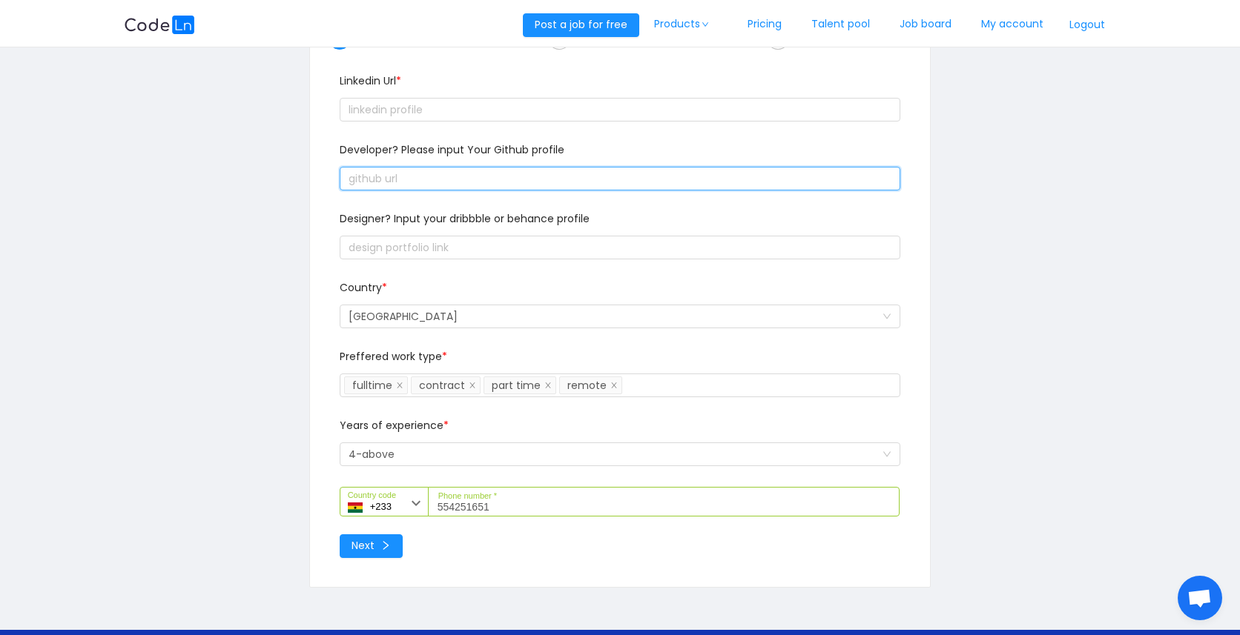
click at [415, 181] on input "text" at bounding box center [620, 179] width 561 height 24
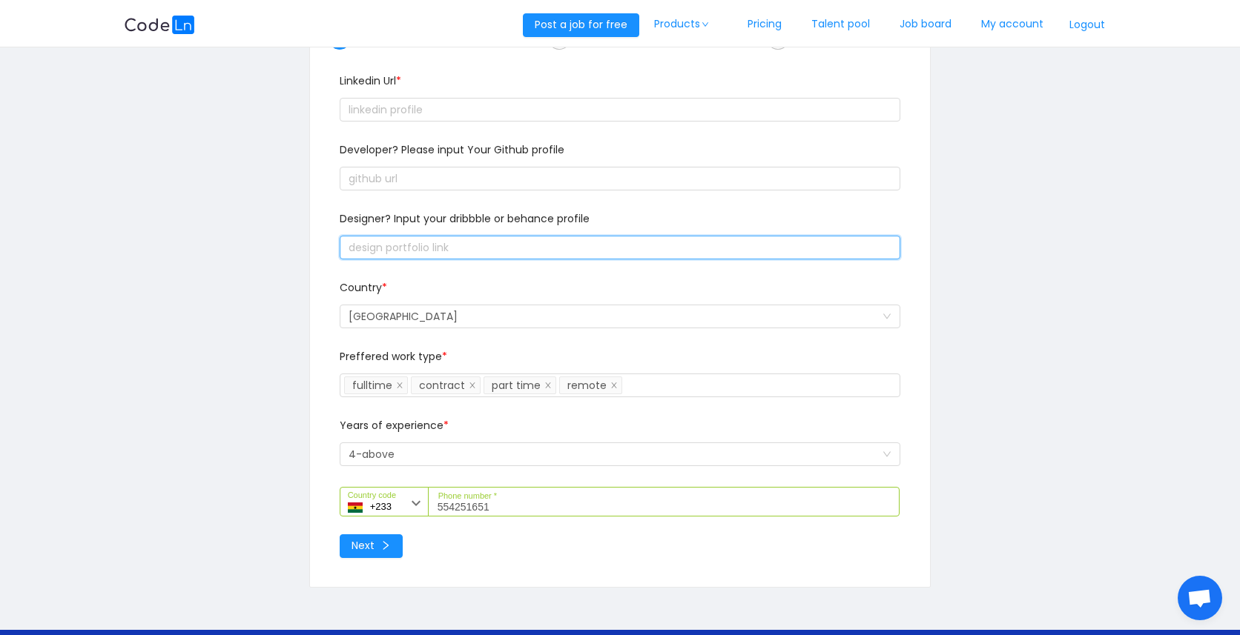
click at [421, 250] on input "text" at bounding box center [620, 248] width 561 height 24
paste input "text"
click at [381, 557] on button "Next" at bounding box center [371, 547] width 63 height 24
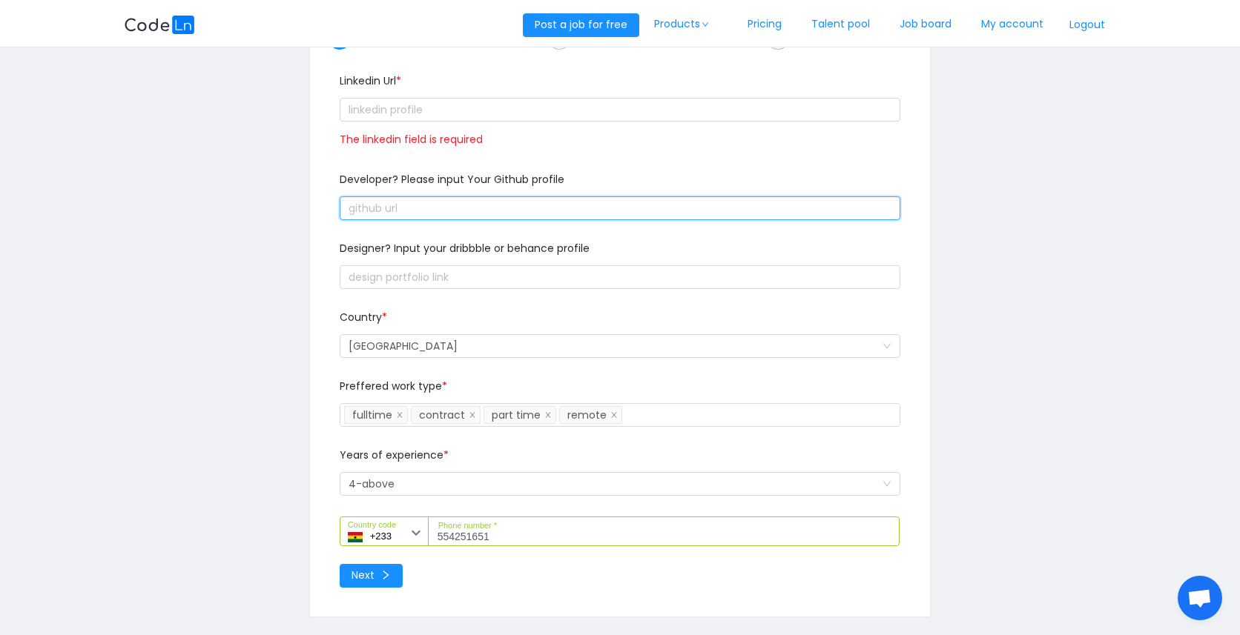
click at [408, 207] on input "text" at bounding box center [620, 208] width 561 height 24
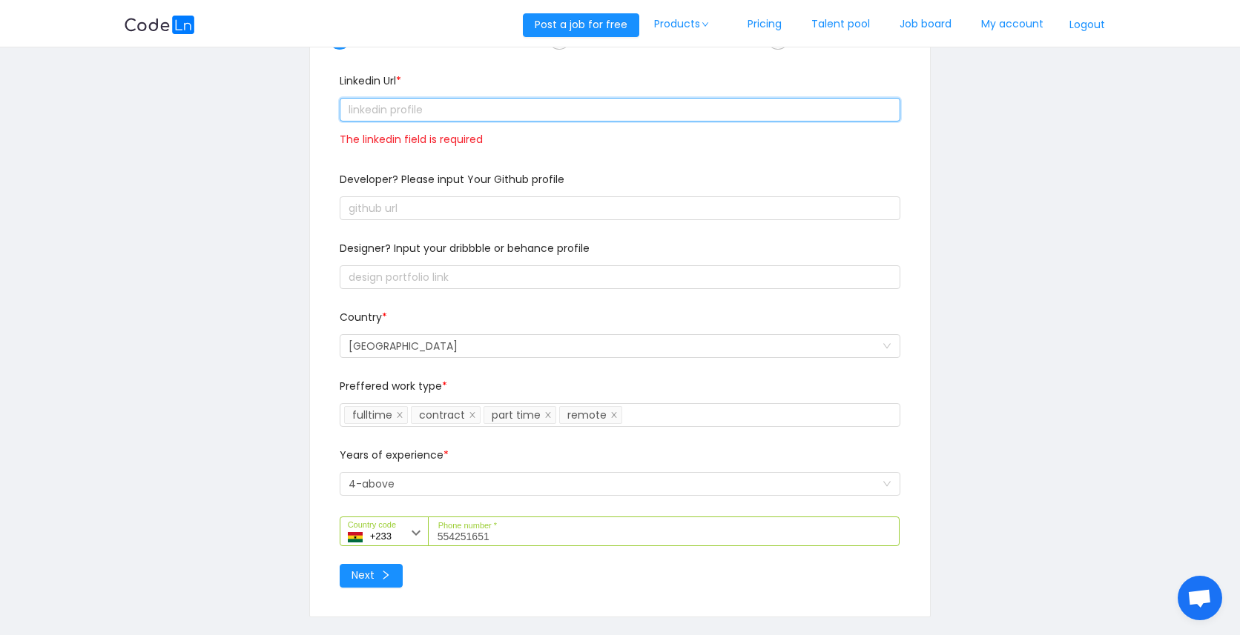
click at [425, 116] on input "text" at bounding box center [620, 110] width 561 height 24
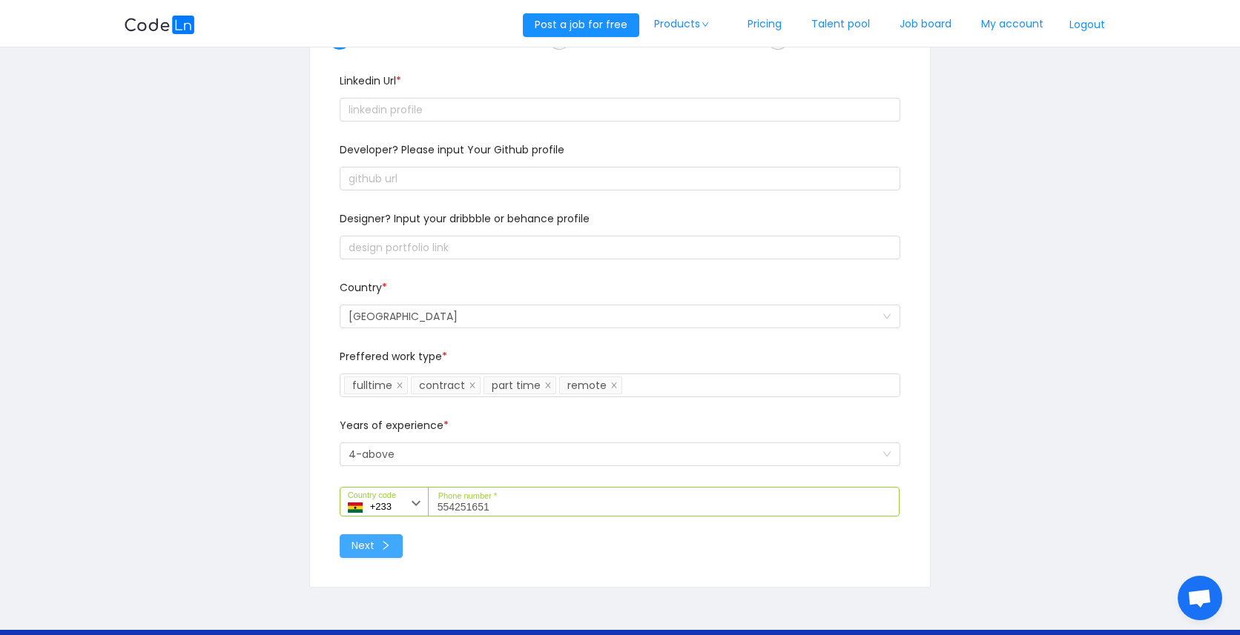
click at [357, 546] on button "Next" at bounding box center [371, 547] width 63 height 24
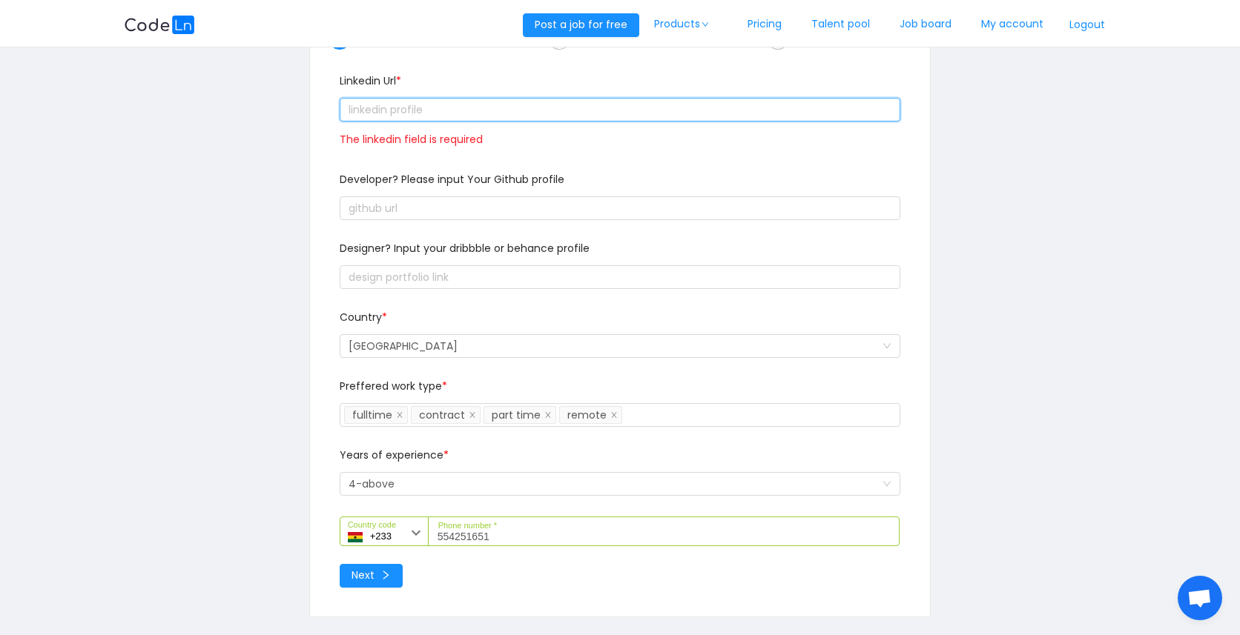
click at [405, 111] on input "text" at bounding box center [620, 110] width 561 height 24
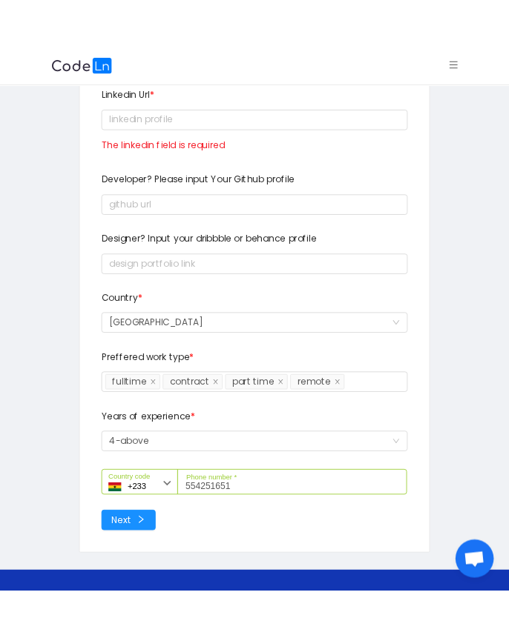
scroll to position [111, 0]
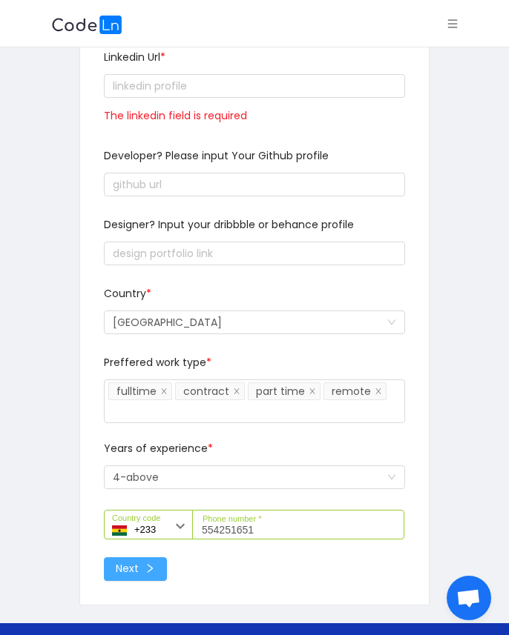
click at [149, 557] on button "Next" at bounding box center [135, 569] width 63 height 24
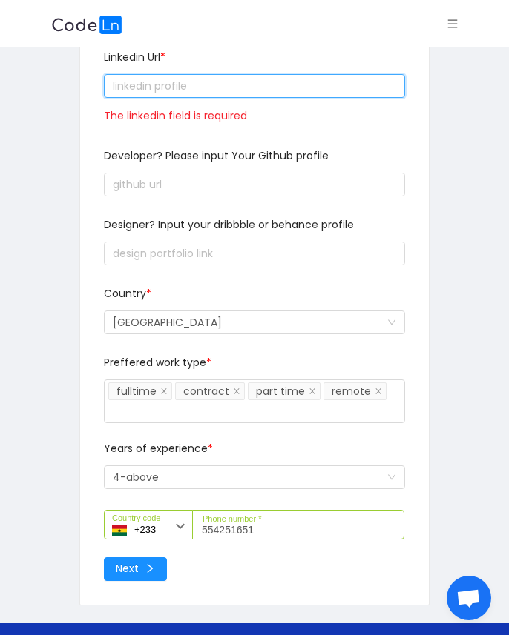
click at [171, 89] on input "text" at bounding box center [254, 86] width 301 height 24
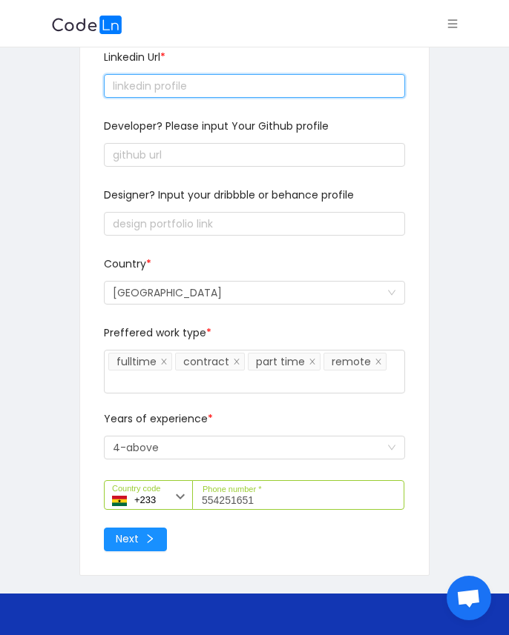
click at [185, 85] on input "text" at bounding box center [254, 86] width 301 height 24
paste input "text"
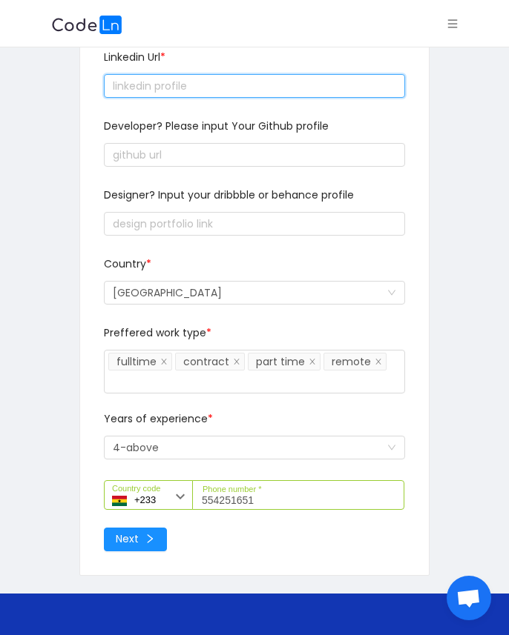
paste input "text"
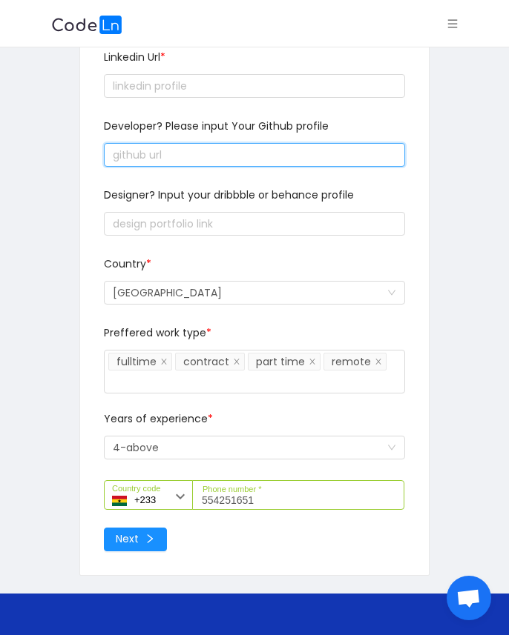
click at [156, 158] on input "text" at bounding box center [254, 155] width 301 height 24
paste input "text"
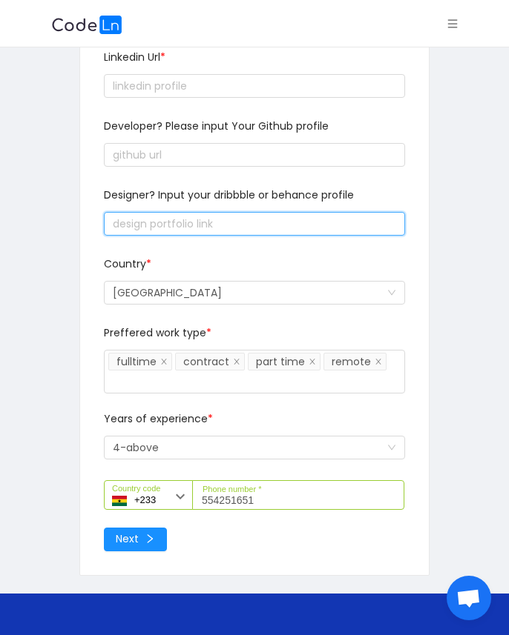
click at [161, 222] on input "text" at bounding box center [254, 224] width 301 height 24
paste input "text"
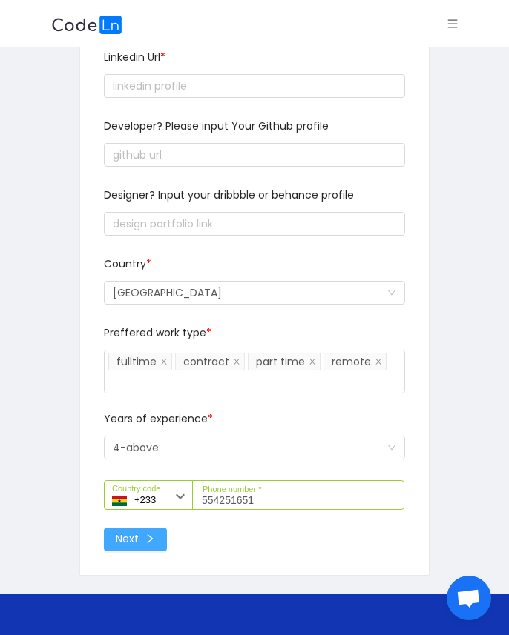
click at [155, 529] on button "Next" at bounding box center [135, 540] width 63 height 24
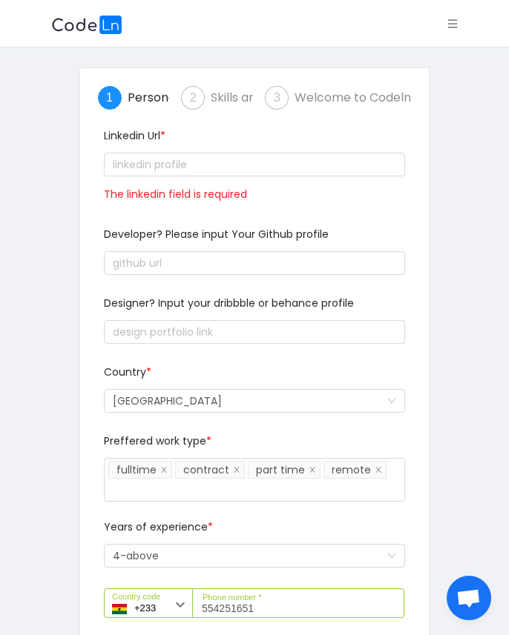
scroll to position [0, 0]
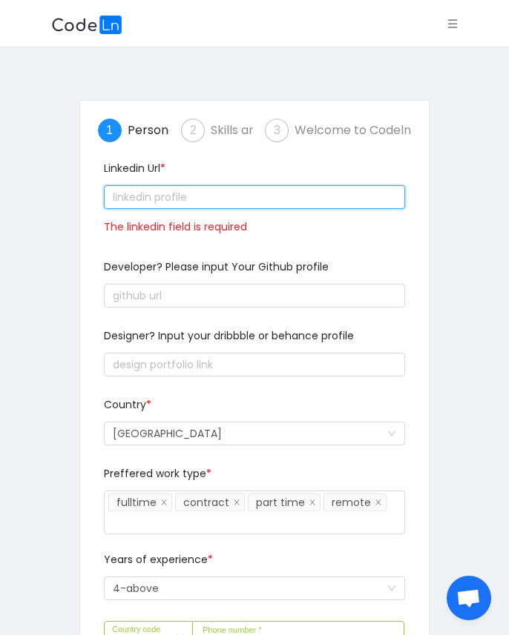
click at [147, 205] on input "text" at bounding box center [254, 197] width 301 height 24
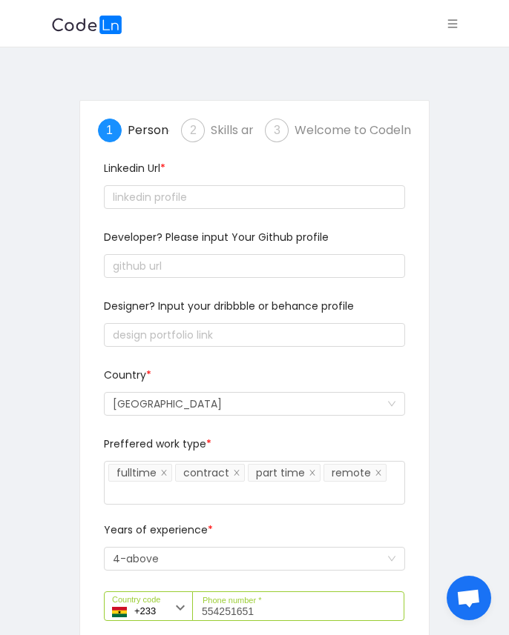
click at [193, 283] on div "Developer? Please input Your Github profile" at bounding box center [254, 264] width 313 height 69
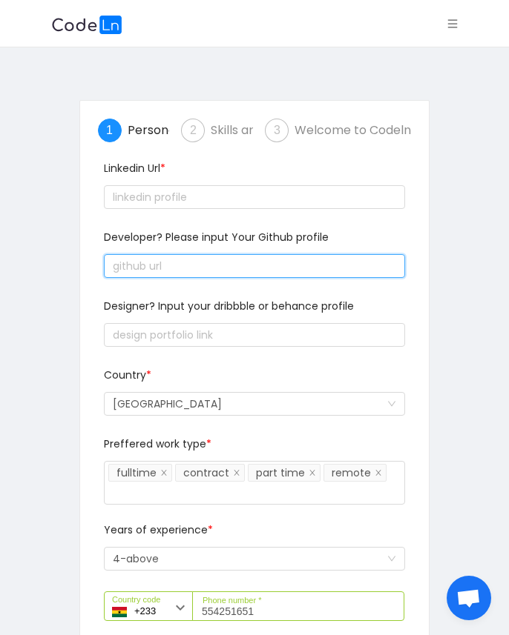
click at [193, 258] on input "text" at bounding box center [254, 266] width 301 height 24
click at [203, 259] on input "text" at bounding box center [254, 266] width 301 height 24
paste input "text"
click at [193, 260] on input "text" at bounding box center [254, 266] width 301 height 24
paste input "text"
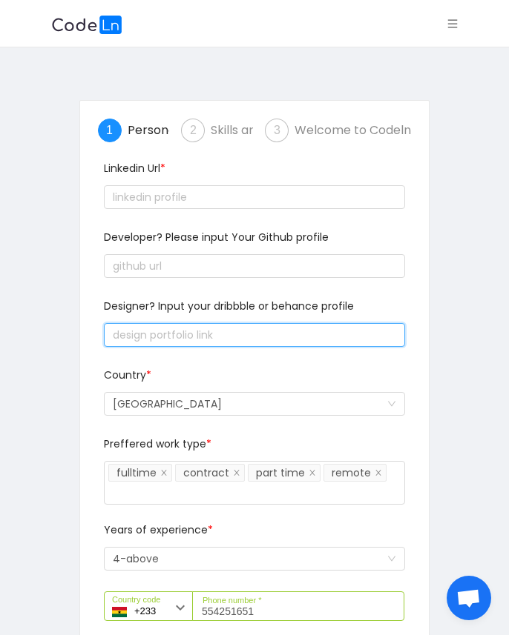
click at [248, 331] on input "text" at bounding box center [254, 335] width 301 height 24
